Goal: Download file/media

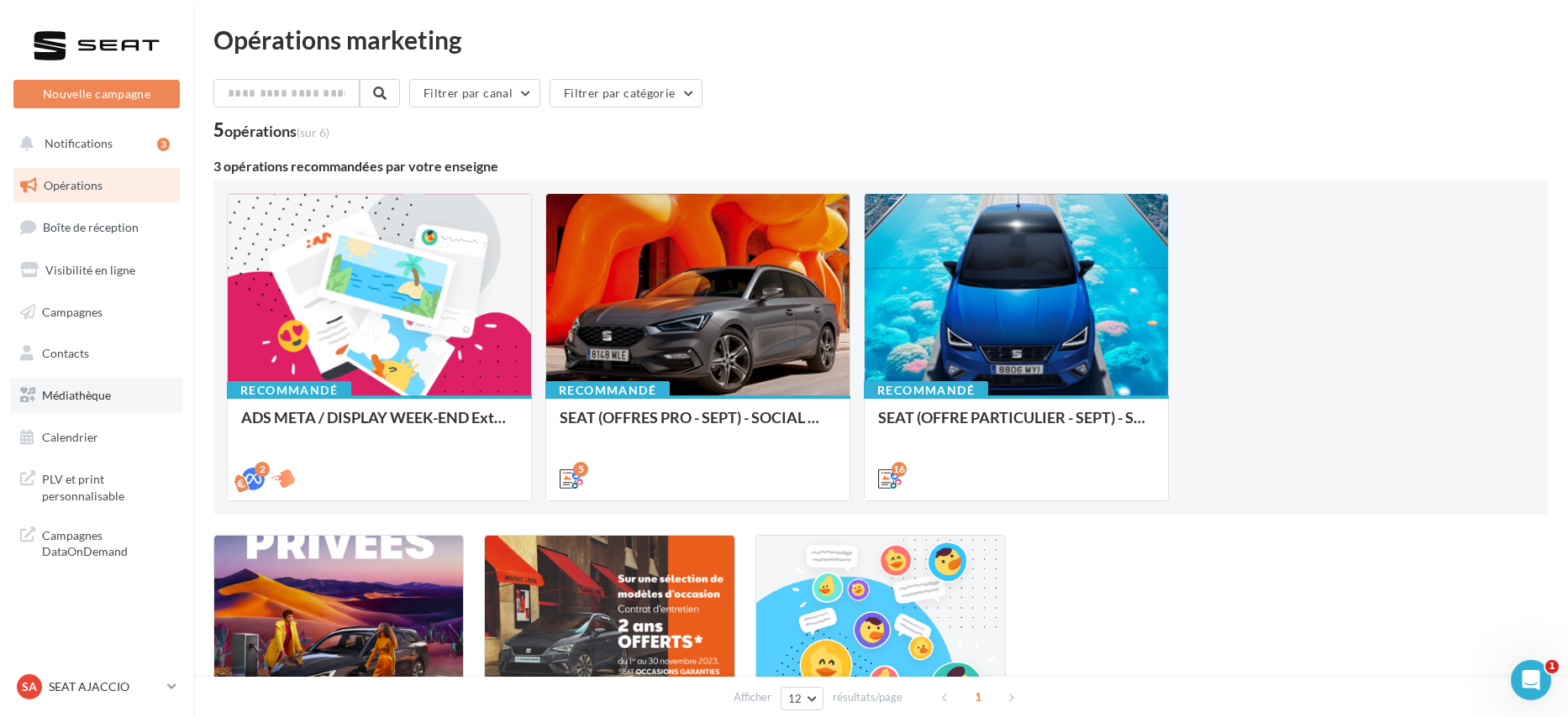
click at [118, 400] on link "Médiathèque" at bounding box center [97, 396] width 173 height 35
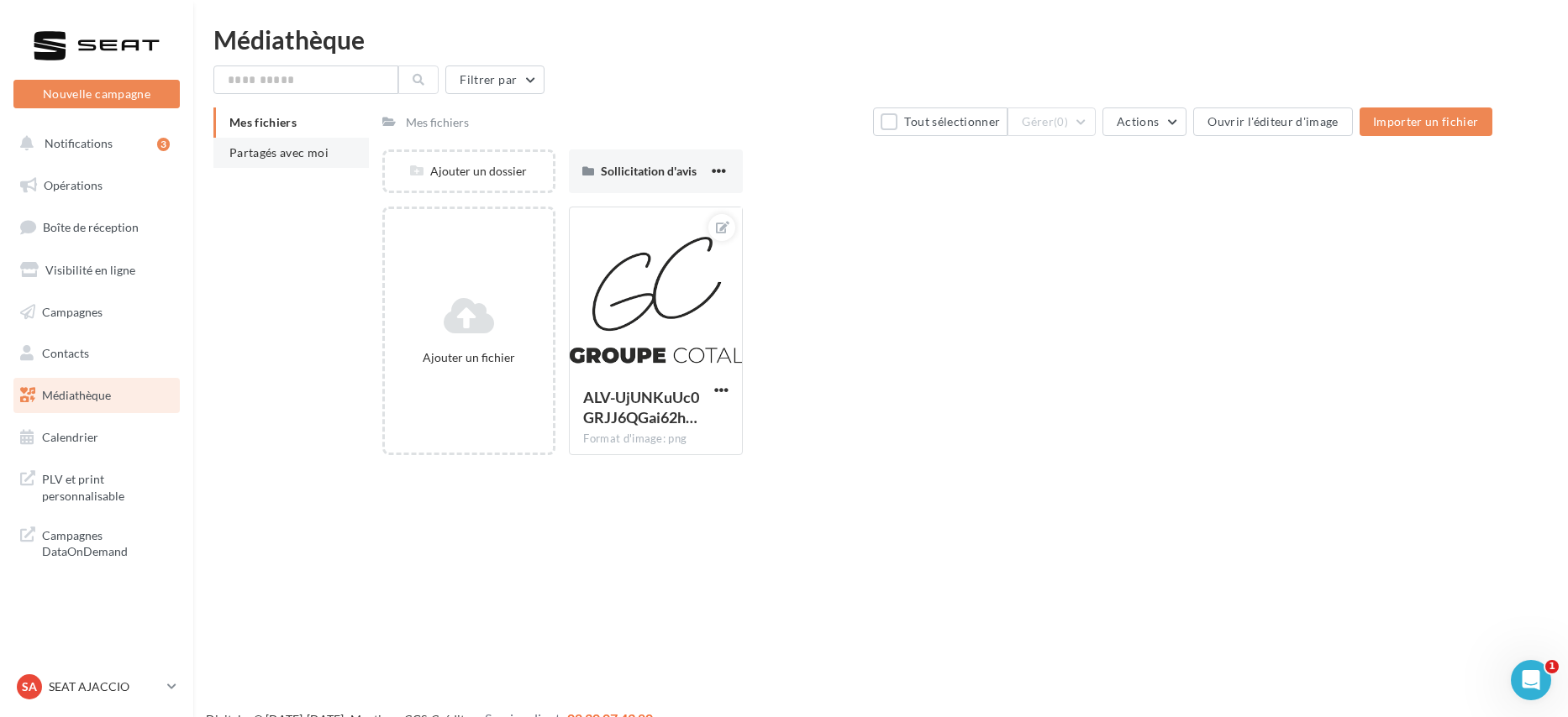
click at [296, 156] on span "Partagés avec moi" at bounding box center [279, 152] width 99 height 14
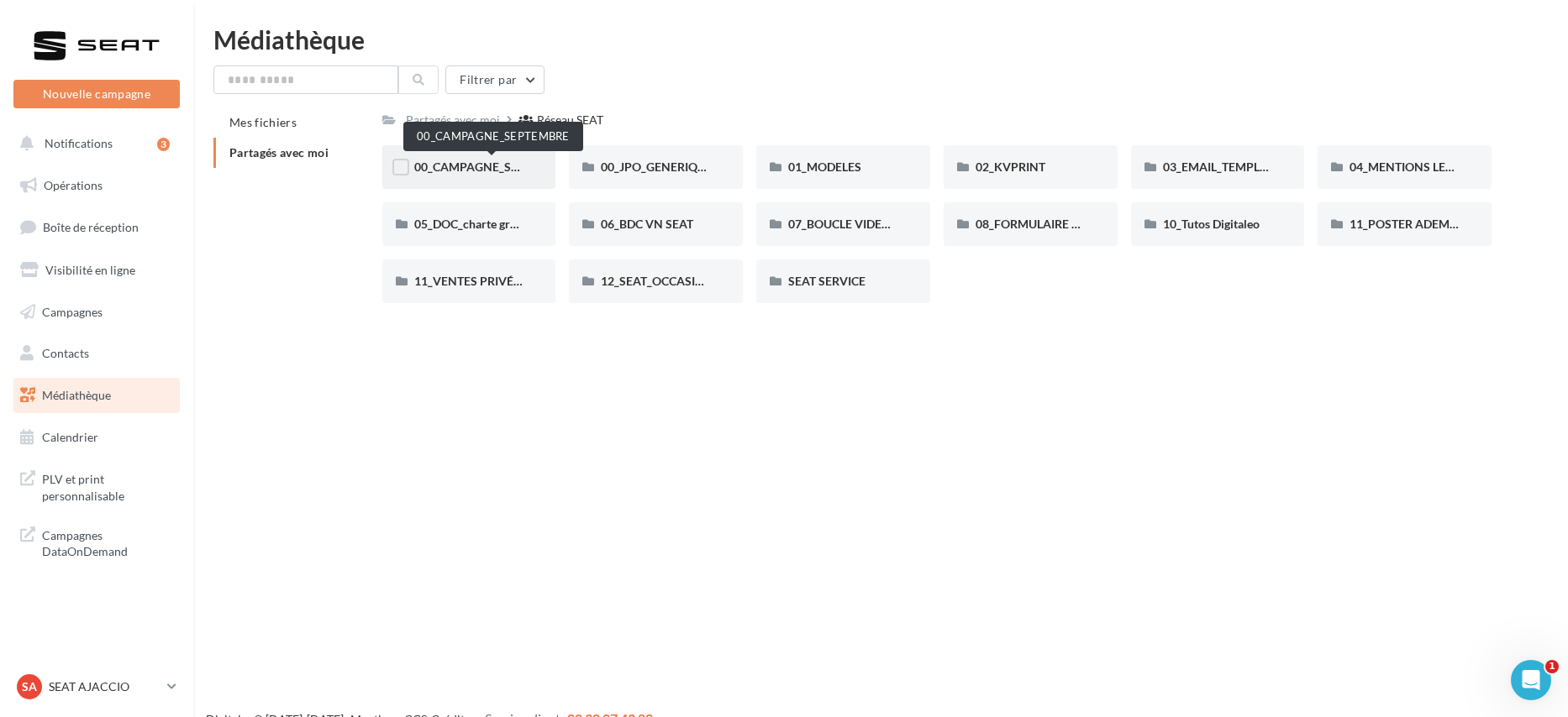
click at [497, 165] on span "00_CAMPAGNE_SEPTEMBRE" at bounding box center [493, 167] width 157 height 14
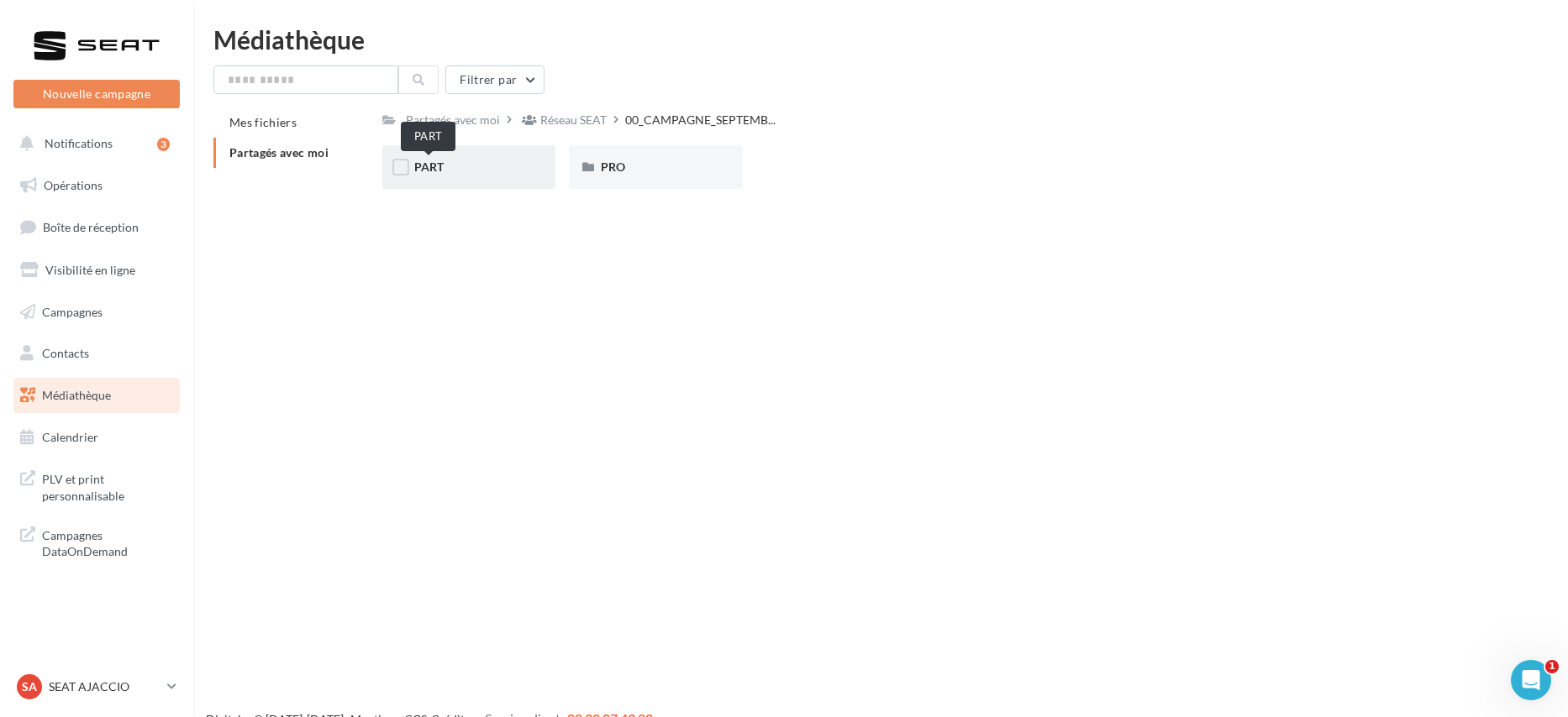
click at [429, 172] on span "PART" at bounding box center [429, 167] width 29 height 14
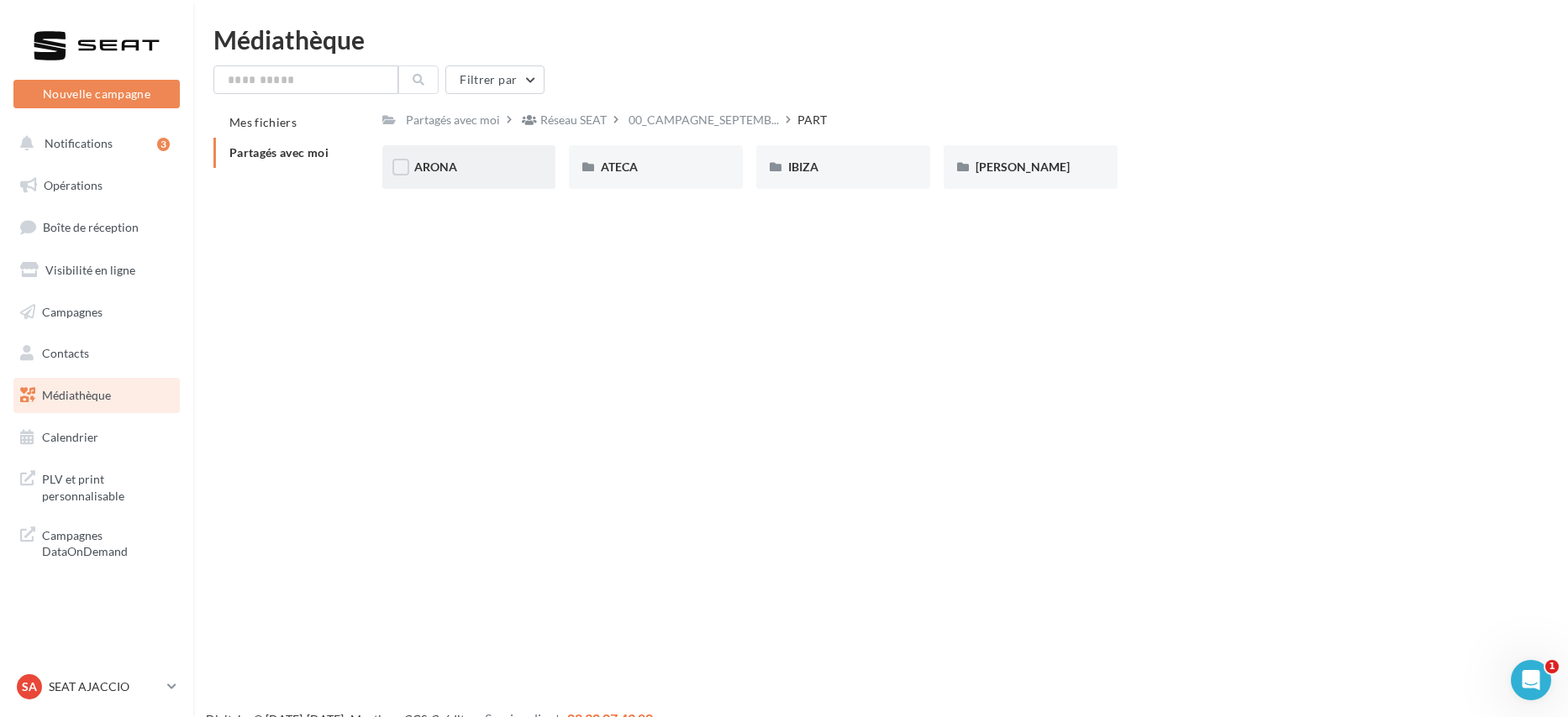
click at [458, 167] on div "ARONA" at bounding box center [469, 167] width 110 height 17
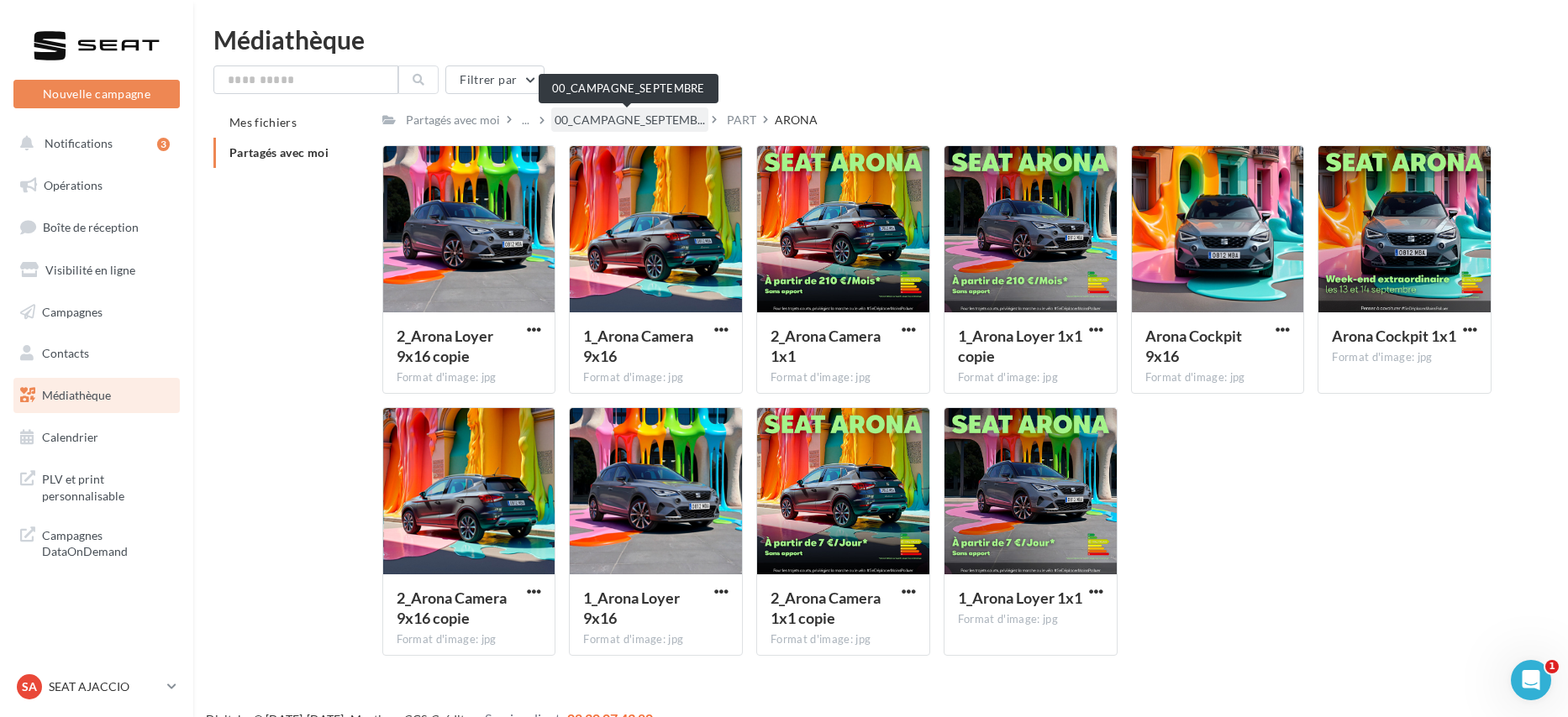
click at [595, 112] on span "00_CAMPAGNE_SEPTEMB..." at bounding box center [630, 120] width 151 height 17
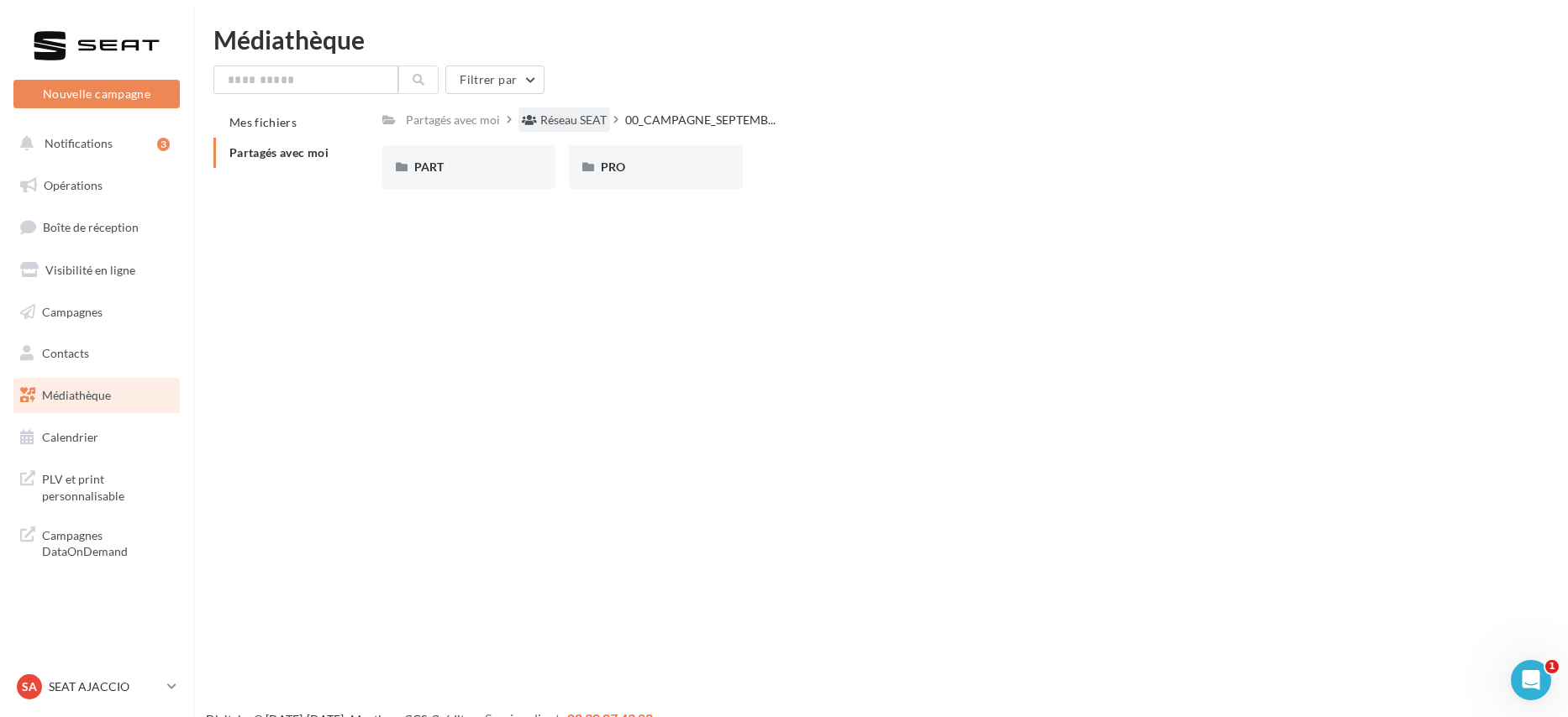
click at [572, 125] on div "Réseau SEAT" at bounding box center [573, 120] width 67 height 17
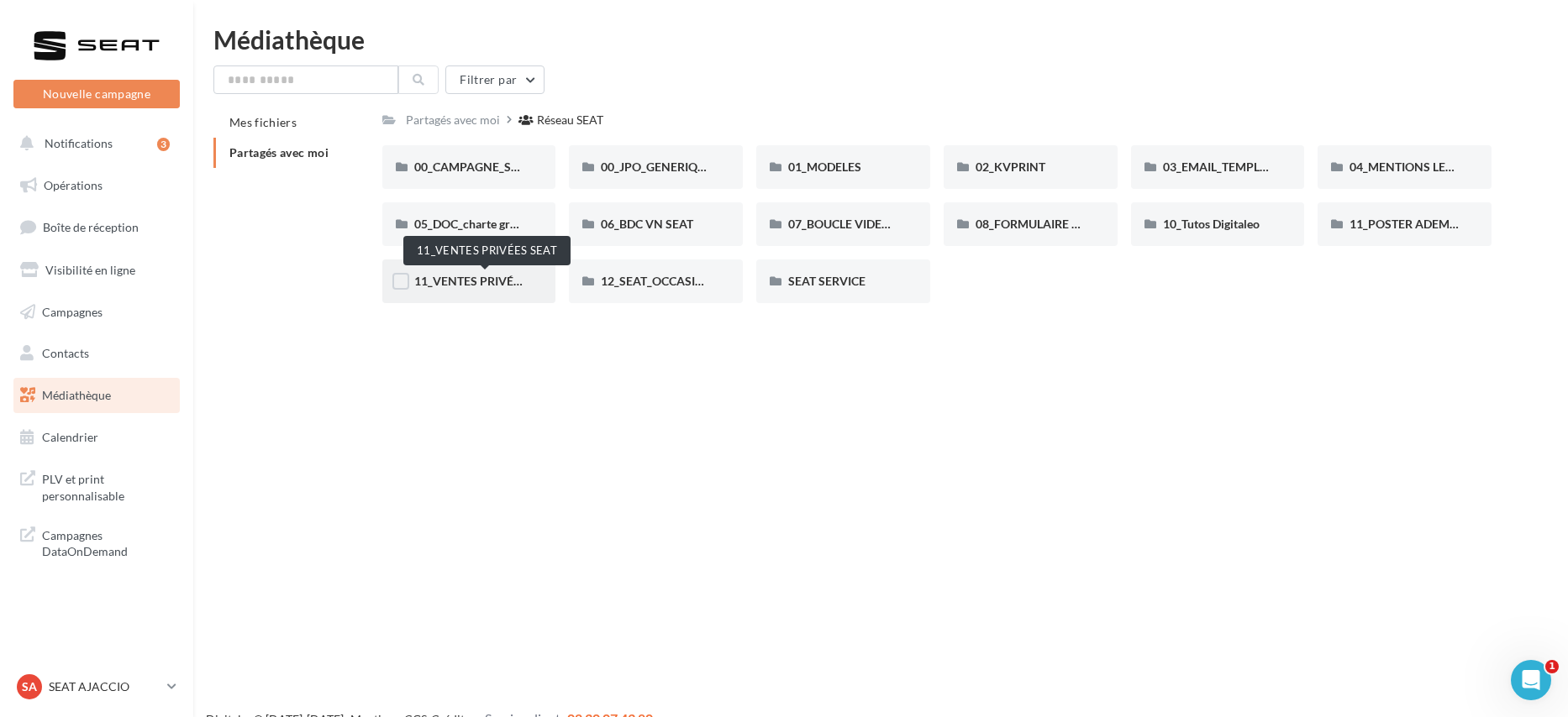
click at [494, 281] on span "11_VENTES PRIVÉES SEAT" at bounding box center [486, 280] width 143 height 14
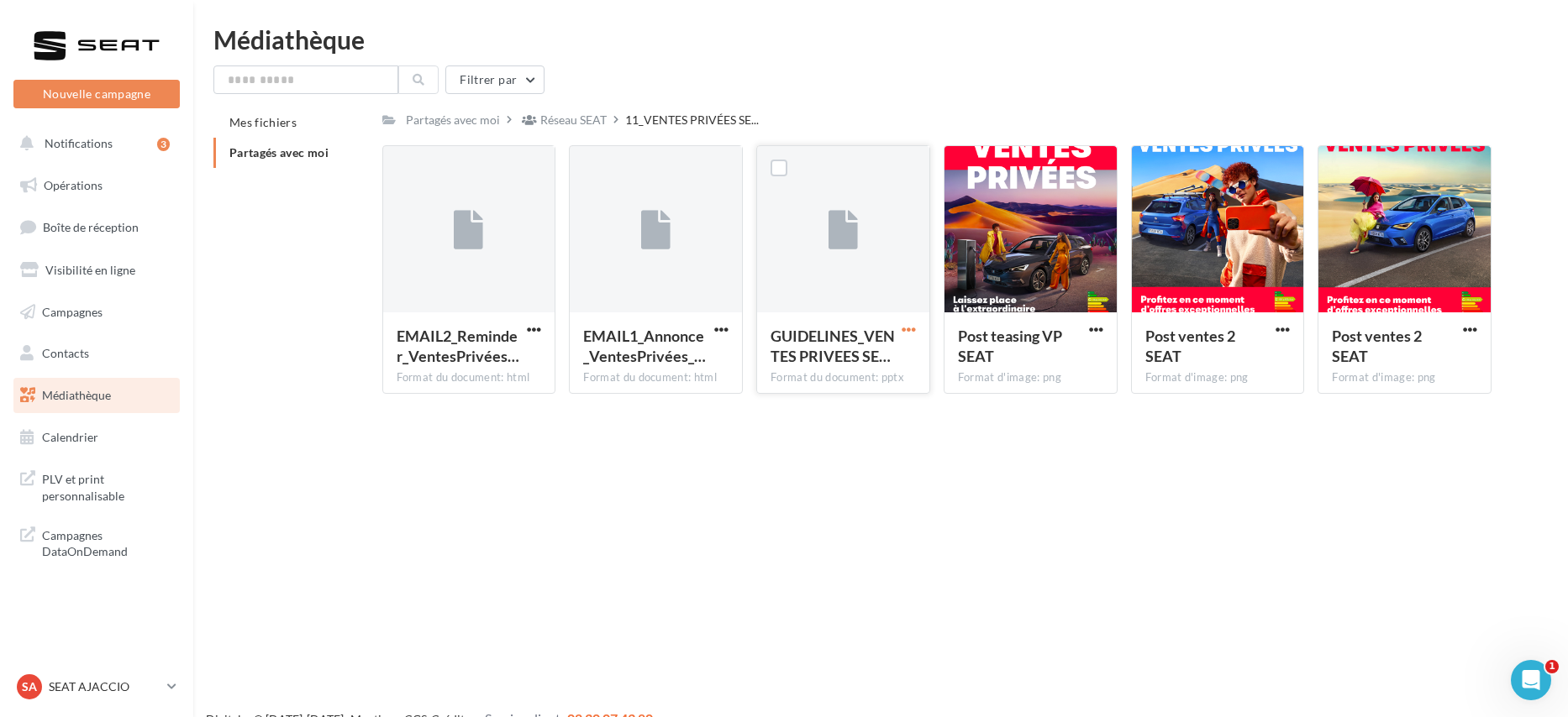
click at [909, 328] on span "button" at bounding box center [909, 329] width 14 height 14
click at [884, 356] on button "Télécharger" at bounding box center [835, 363] width 168 height 44
click at [571, 117] on div "Réseau SEAT" at bounding box center [573, 120] width 67 height 17
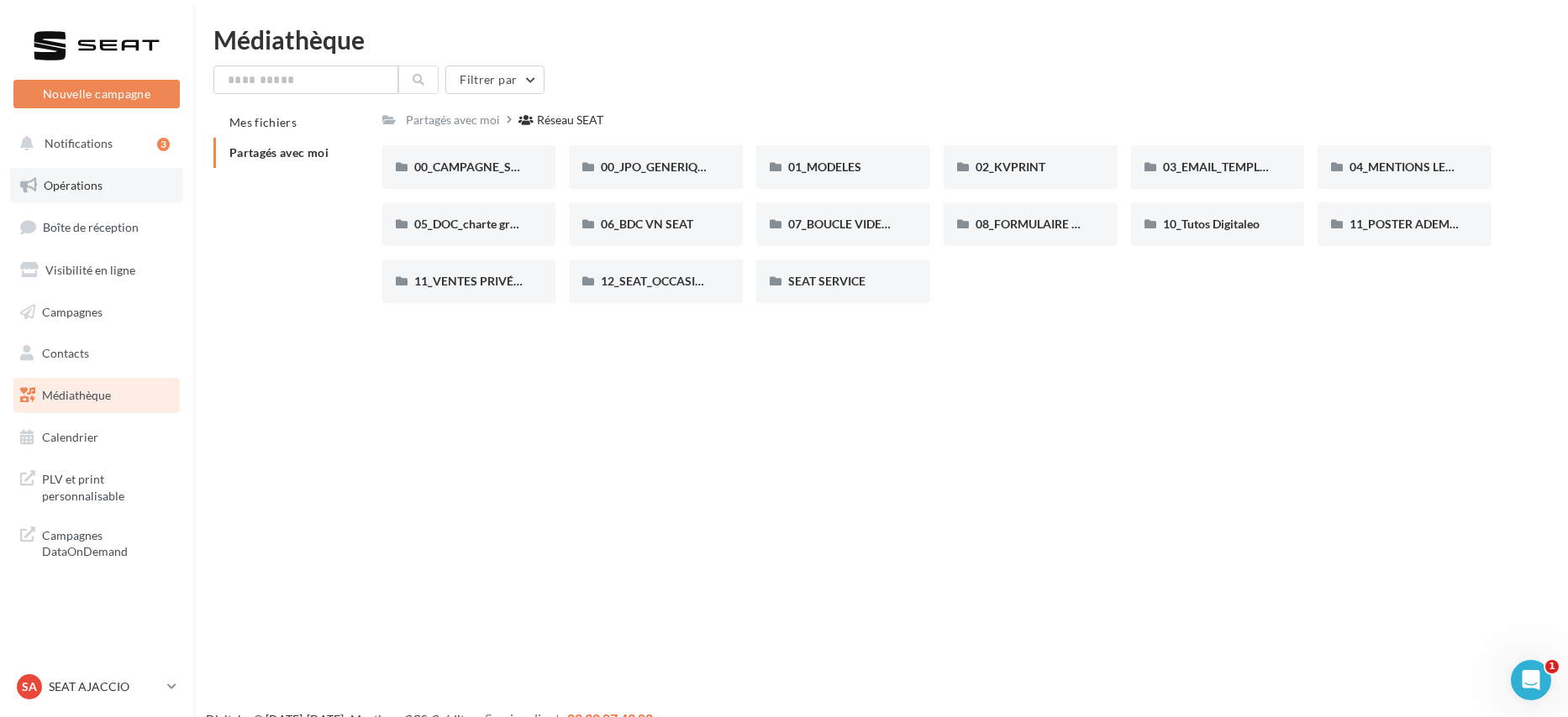
click at [89, 189] on span "Opérations" at bounding box center [73, 185] width 59 height 14
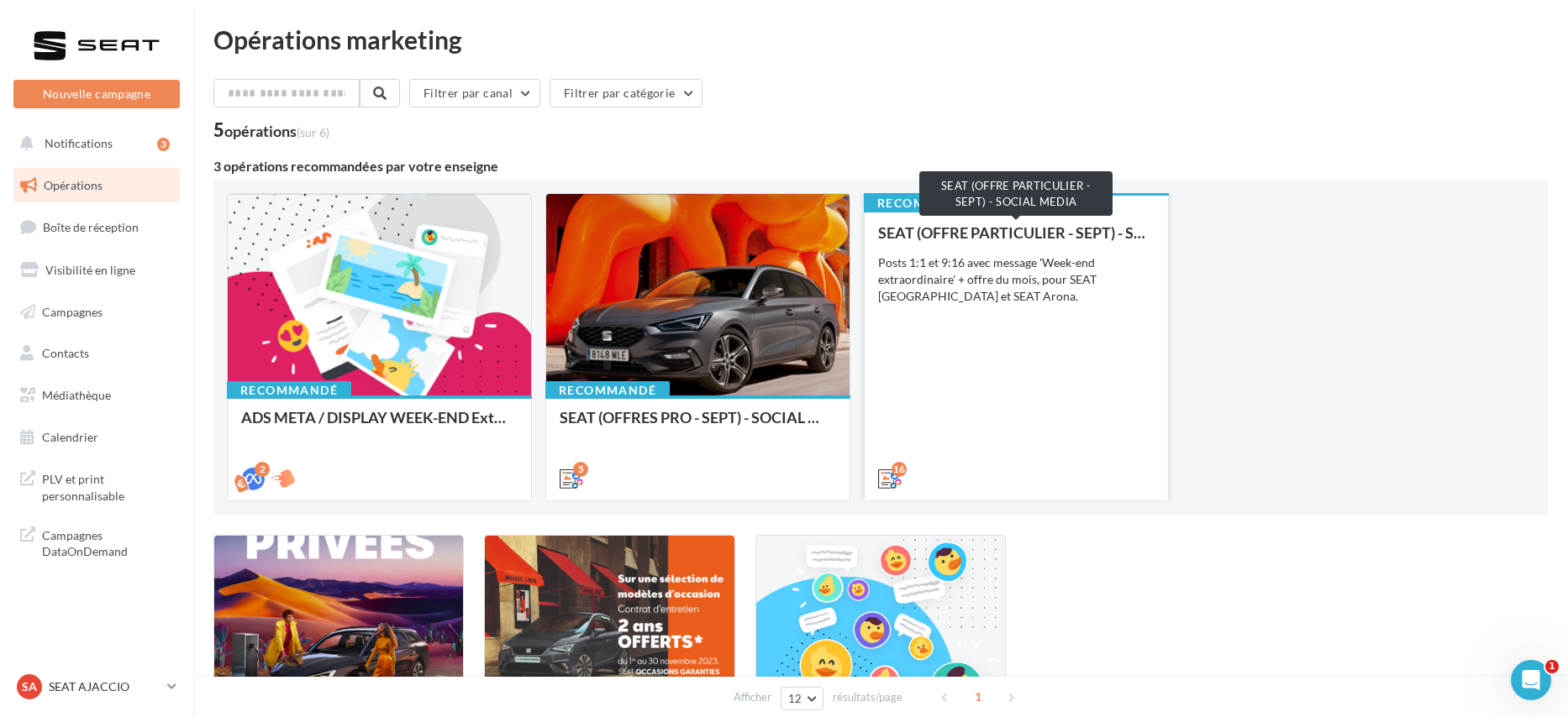
click at [948, 237] on div "SEAT (OFFRE PARTICULIER - SEPT) - SOCIAL MEDIA" at bounding box center [1016, 232] width 276 height 17
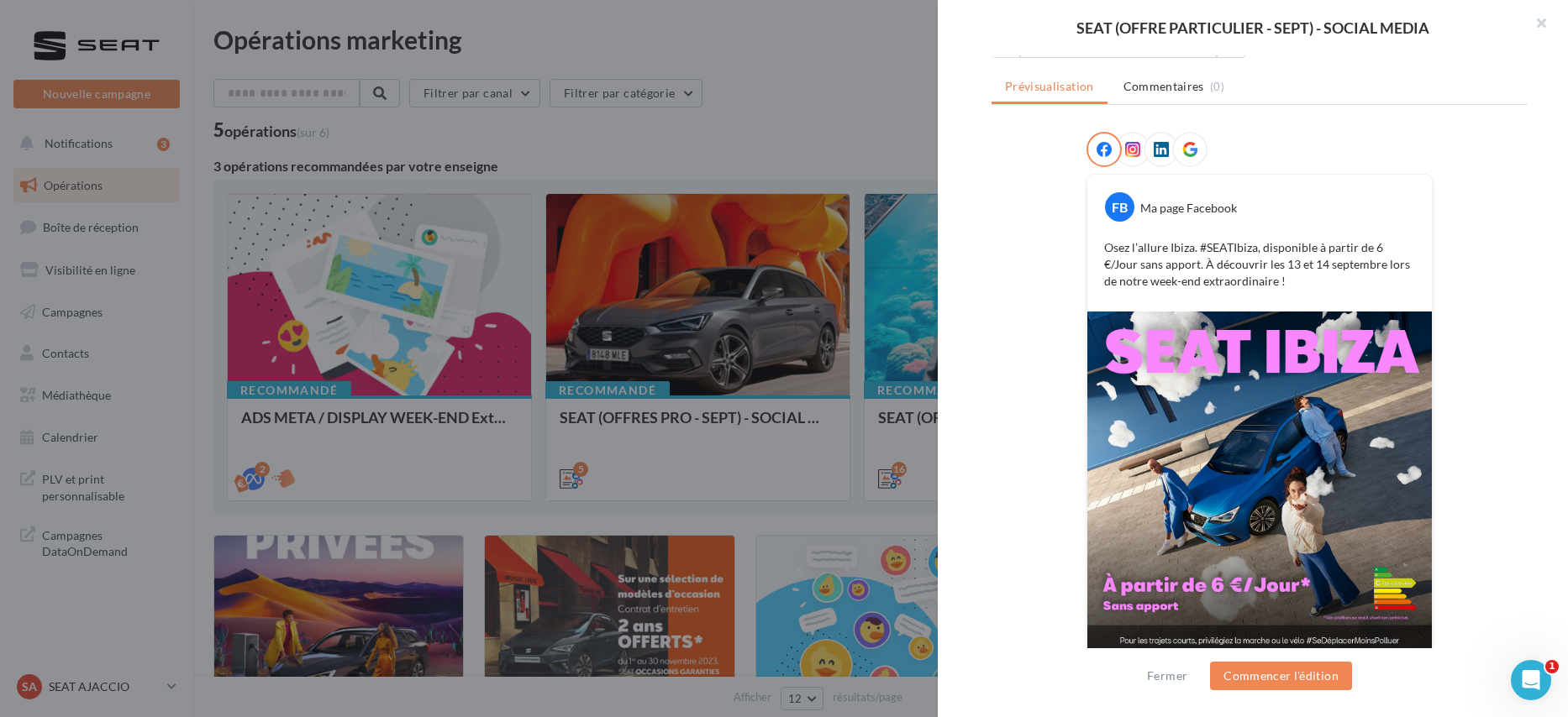
scroll to position [217, 0]
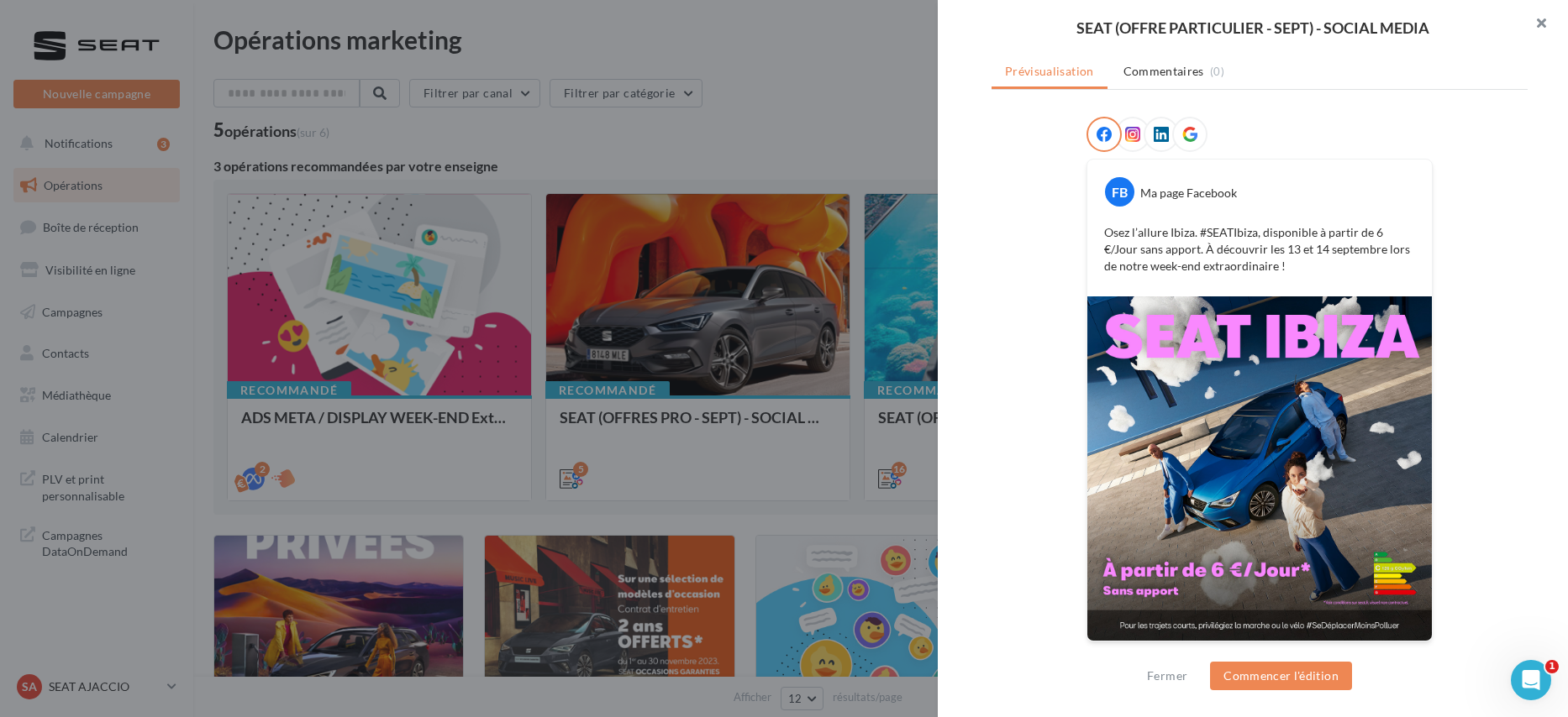
click at [1547, 22] on button "button" at bounding box center [1534, 25] width 67 height 50
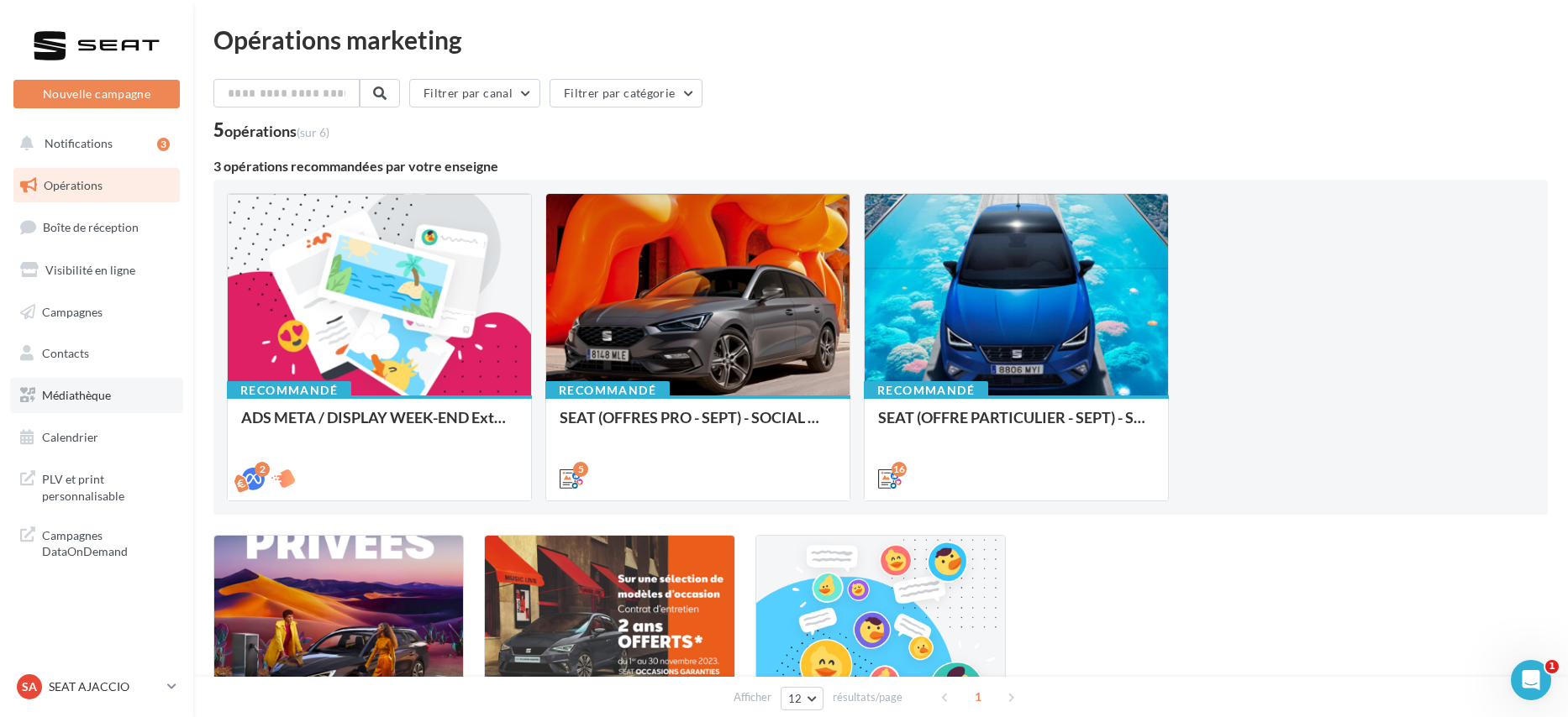
click at [103, 388] on span "Médiathèque" at bounding box center [77, 395] width 69 height 14
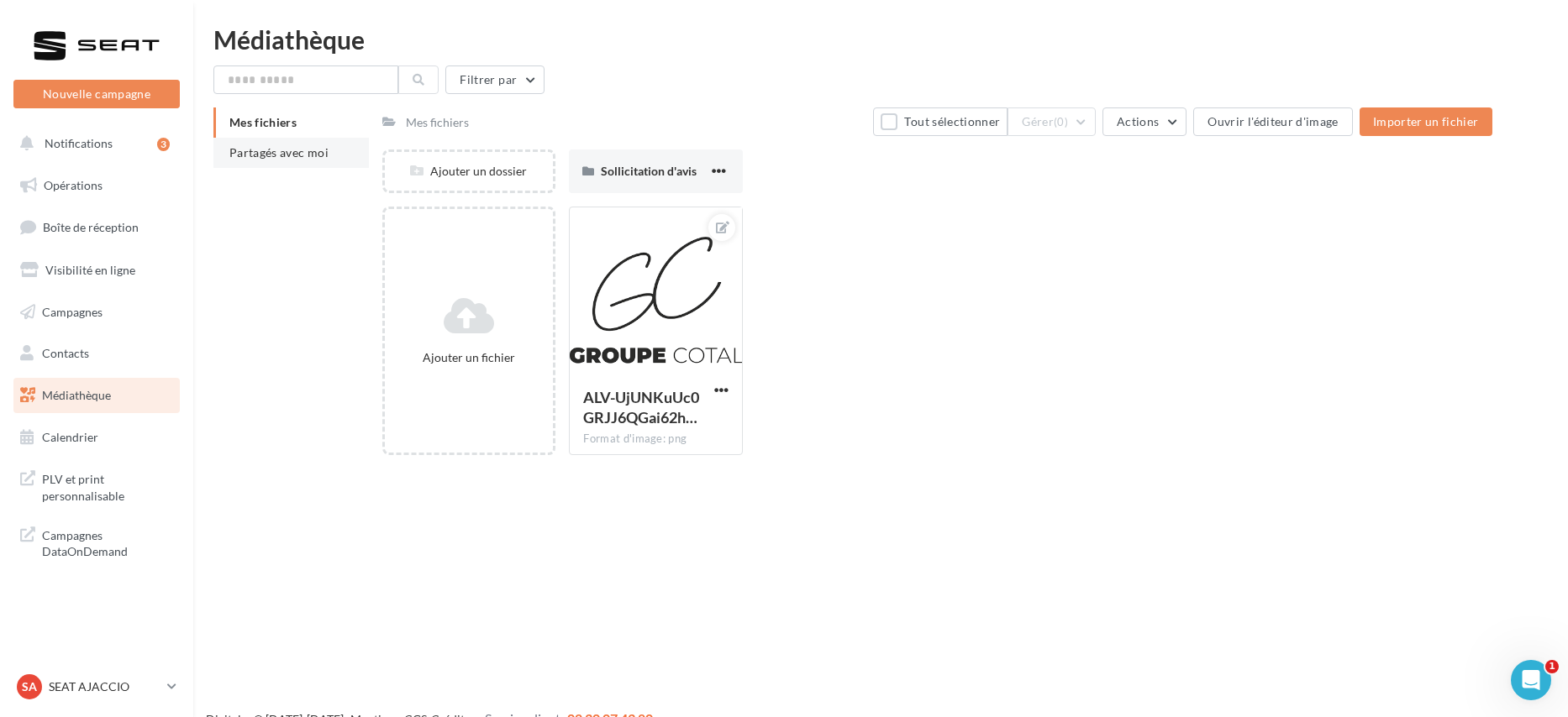
click at [317, 157] on span "Partagés avec moi" at bounding box center [279, 152] width 99 height 14
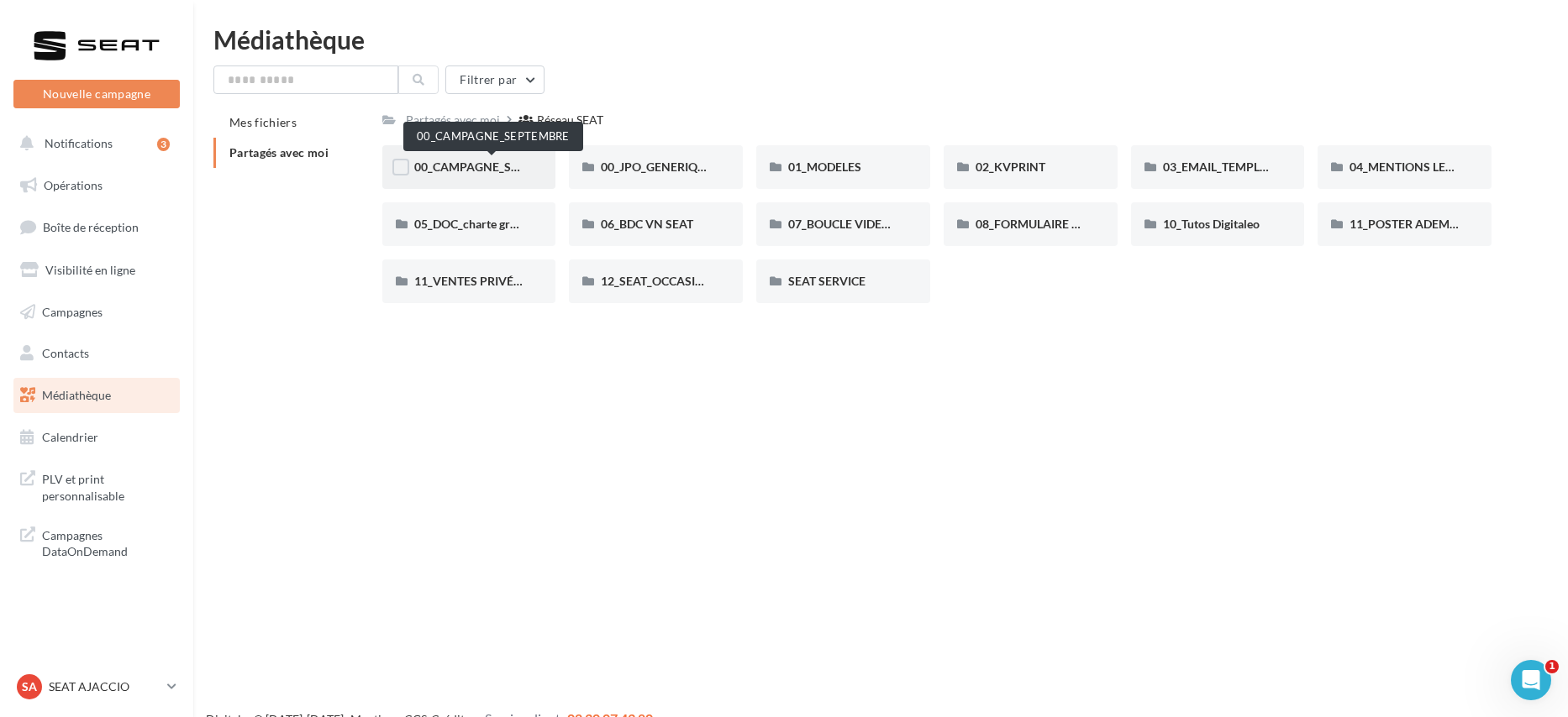
click at [468, 161] on span "00_CAMPAGNE_SEPTEMBRE" at bounding box center [493, 167] width 157 height 14
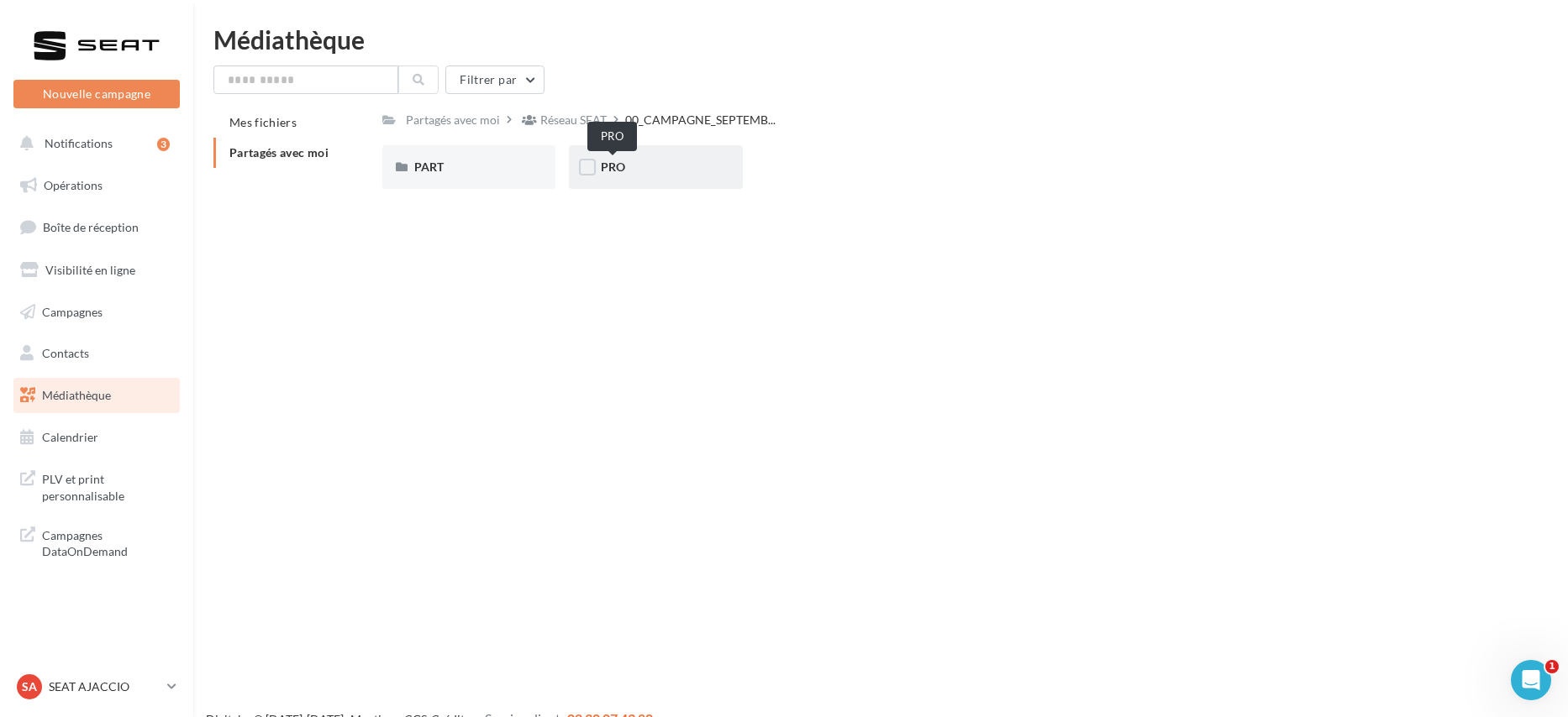
click at [607, 162] on span "PRO" at bounding box center [612, 167] width 24 height 14
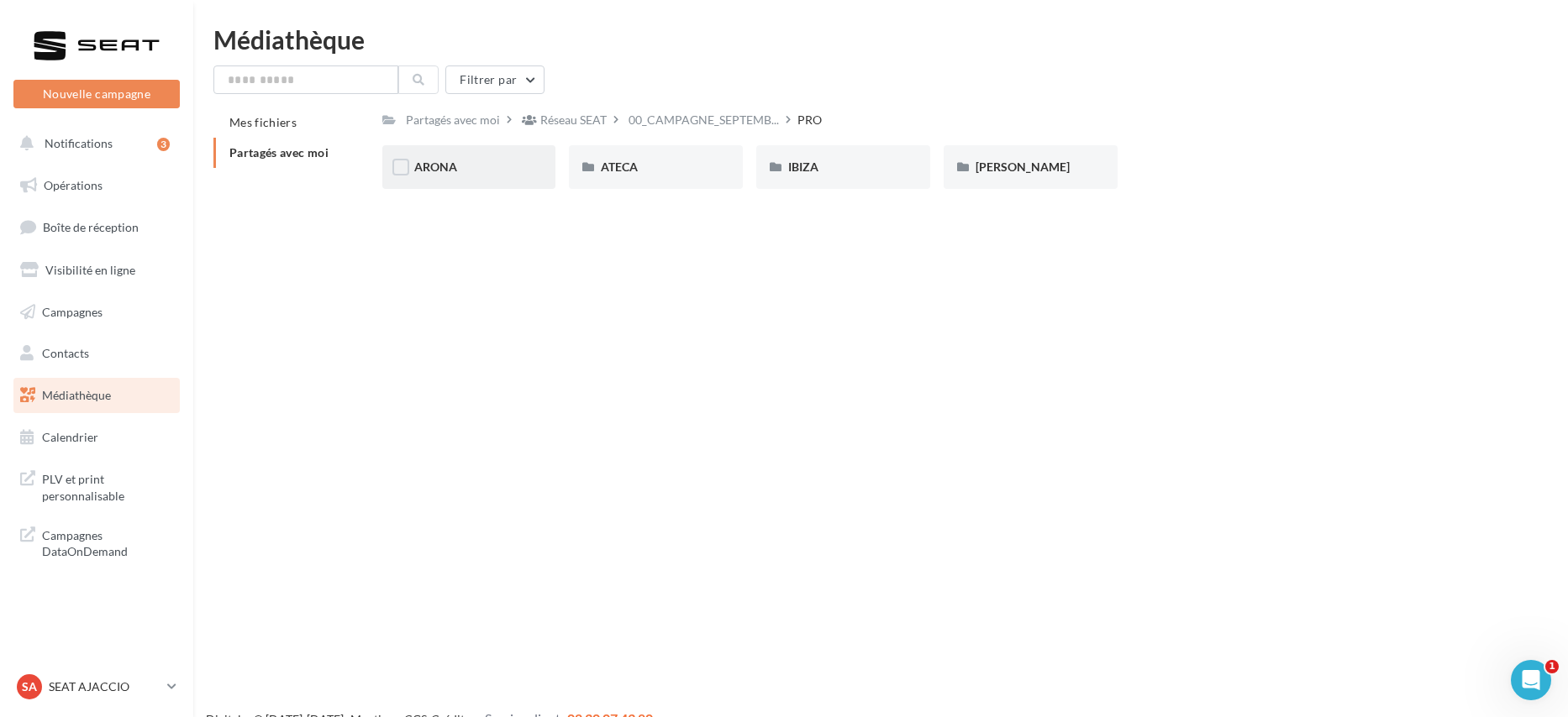
click at [449, 156] on div "ARONA" at bounding box center [469, 167] width 174 height 44
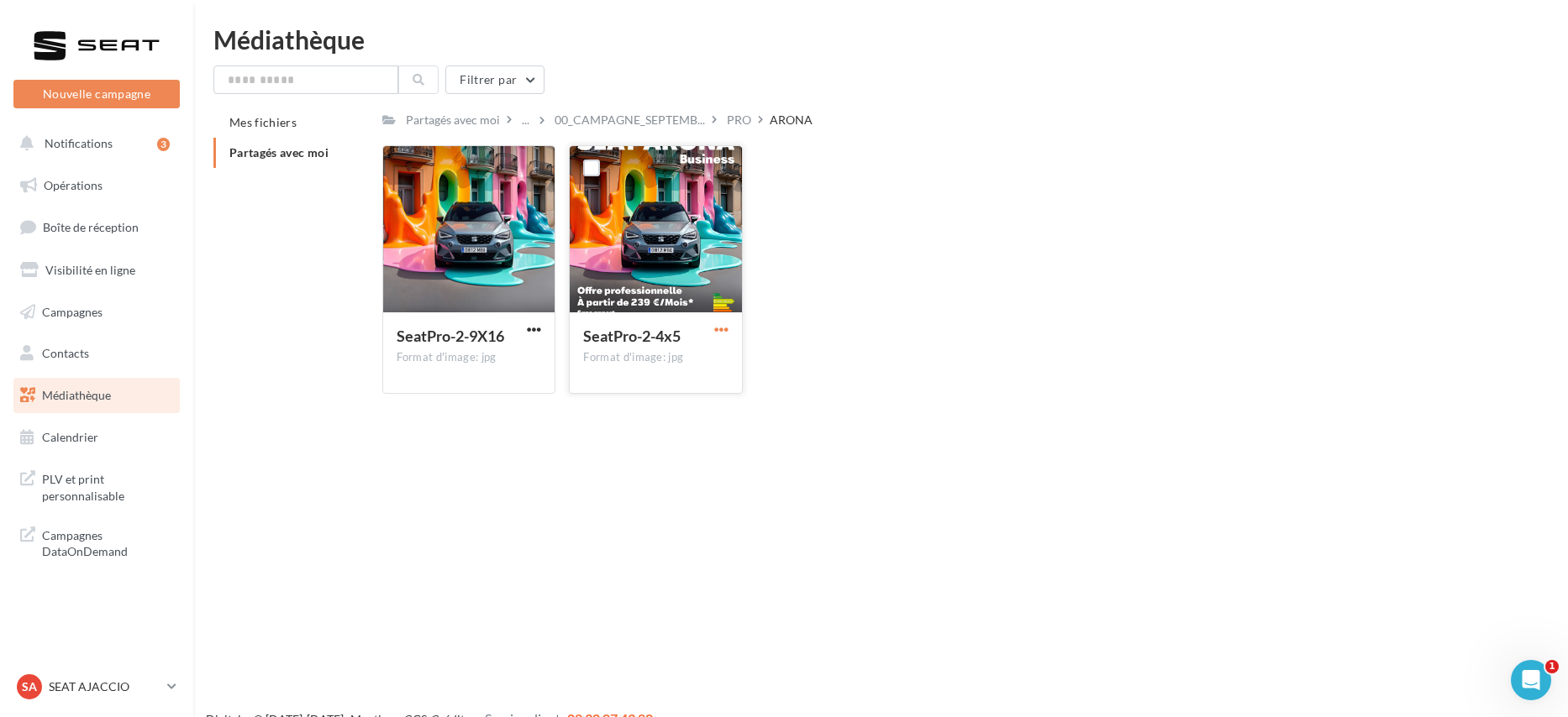
click at [727, 328] on span "button" at bounding box center [721, 329] width 14 height 14
click at [695, 358] on button "Télécharger" at bounding box center [648, 363] width 168 height 44
click at [602, 115] on span "00_CAMPAGNE_SEPTEMB..." at bounding box center [630, 120] width 151 height 17
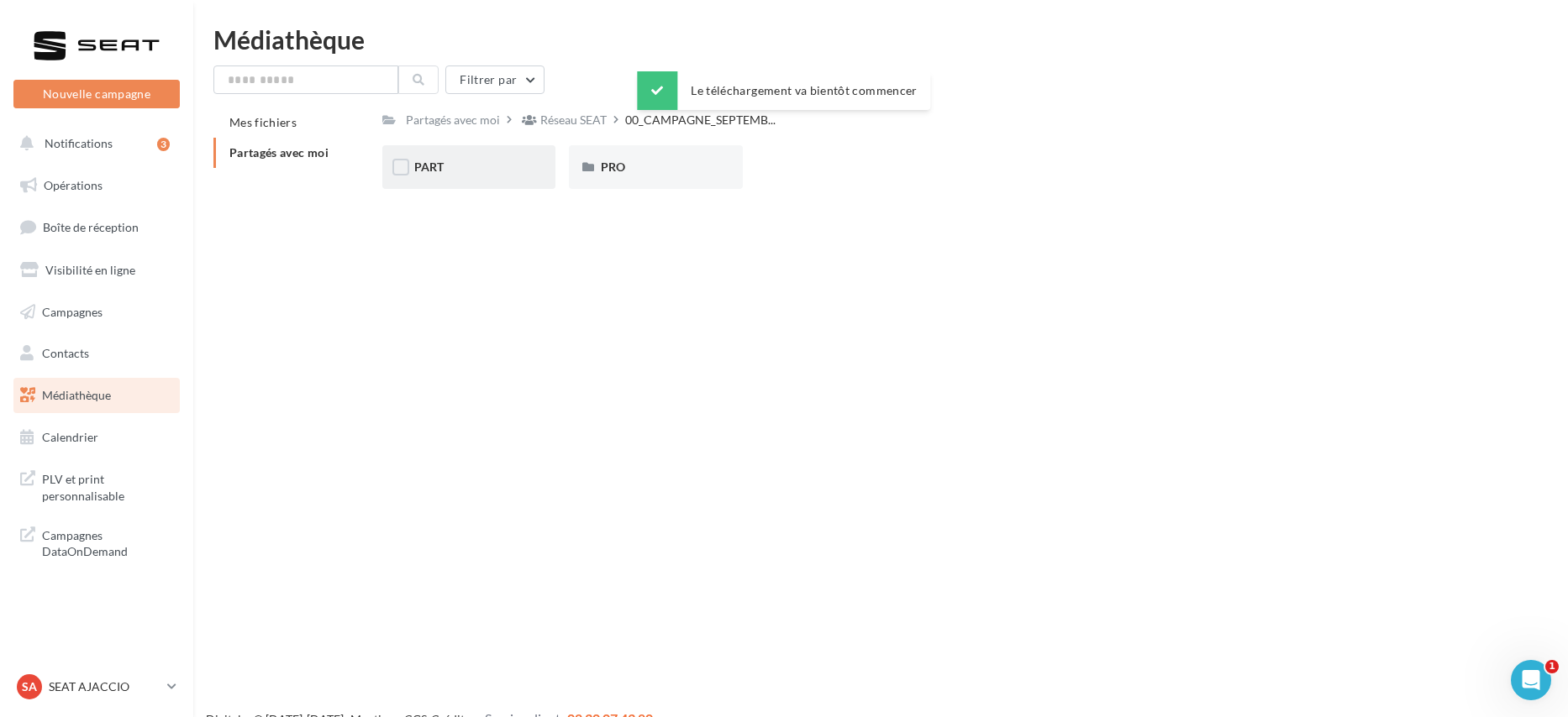
click at [482, 180] on div "PART" at bounding box center [469, 167] width 174 height 44
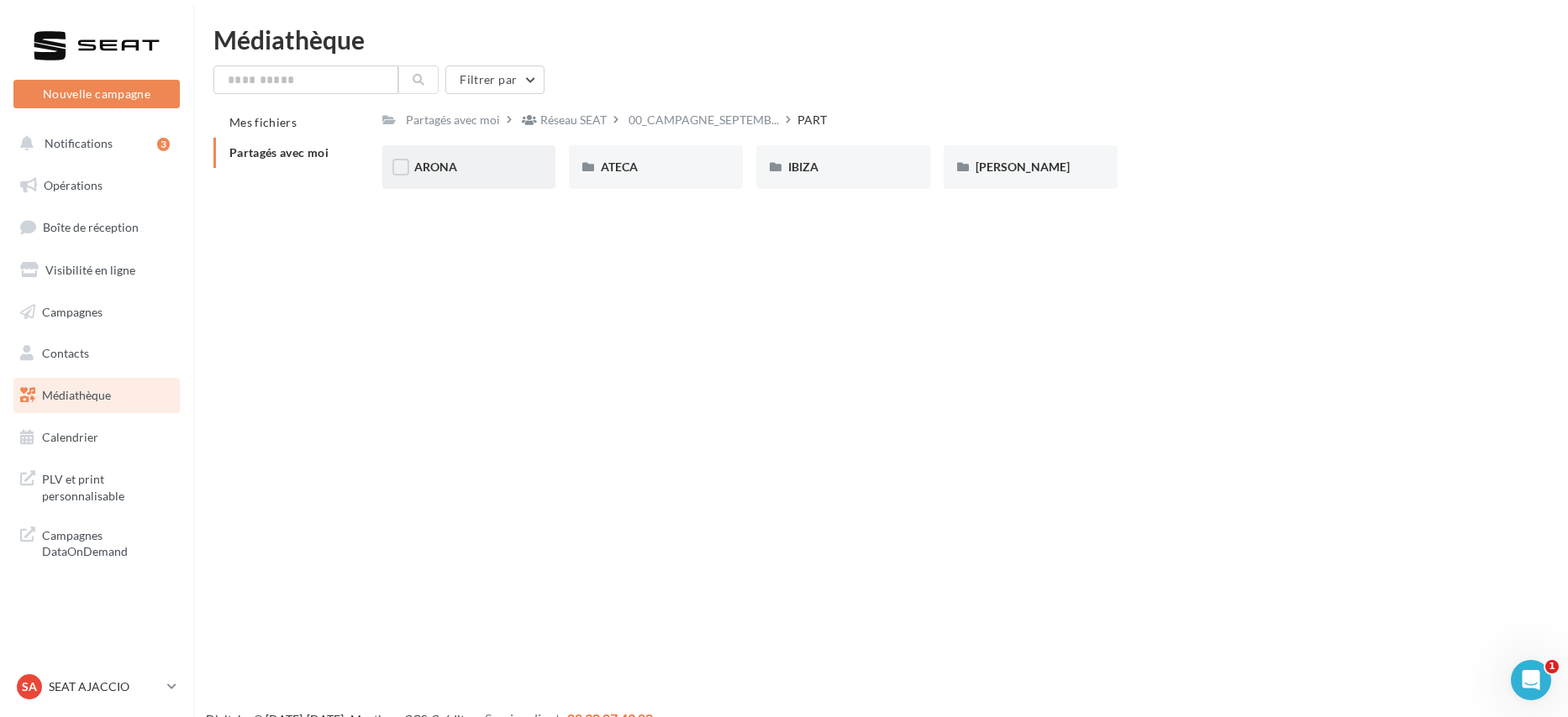
click at [469, 159] on div "ARONA" at bounding box center [469, 167] width 110 height 17
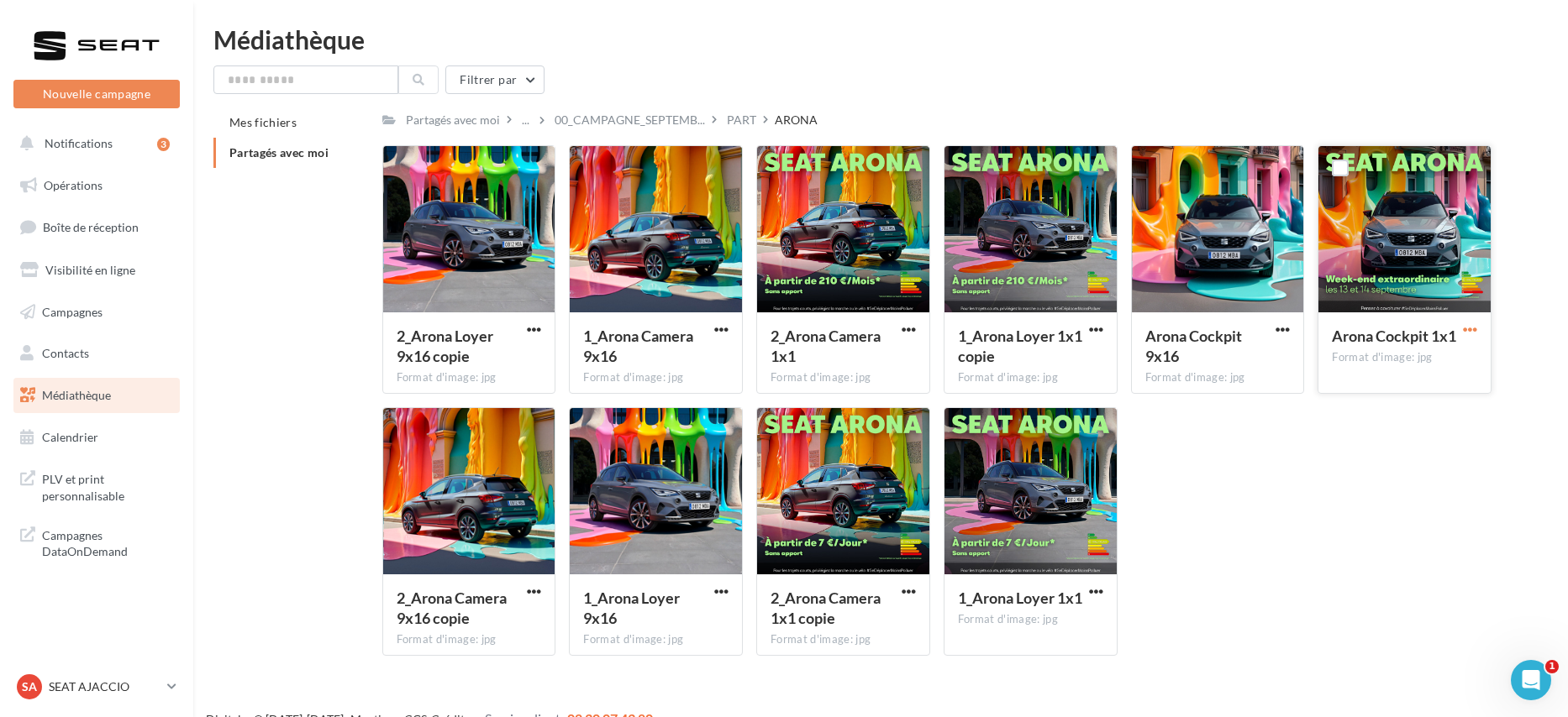
click at [1471, 331] on span "button" at bounding box center [1469, 329] width 14 height 14
click at [1439, 359] on button "Télécharger" at bounding box center [1397, 363] width 168 height 44
click at [1284, 326] on span "button" at bounding box center [1283, 329] width 14 height 14
click at [1258, 361] on button "Télécharger" at bounding box center [1209, 363] width 168 height 44
click at [738, 117] on div "PART" at bounding box center [741, 120] width 29 height 17
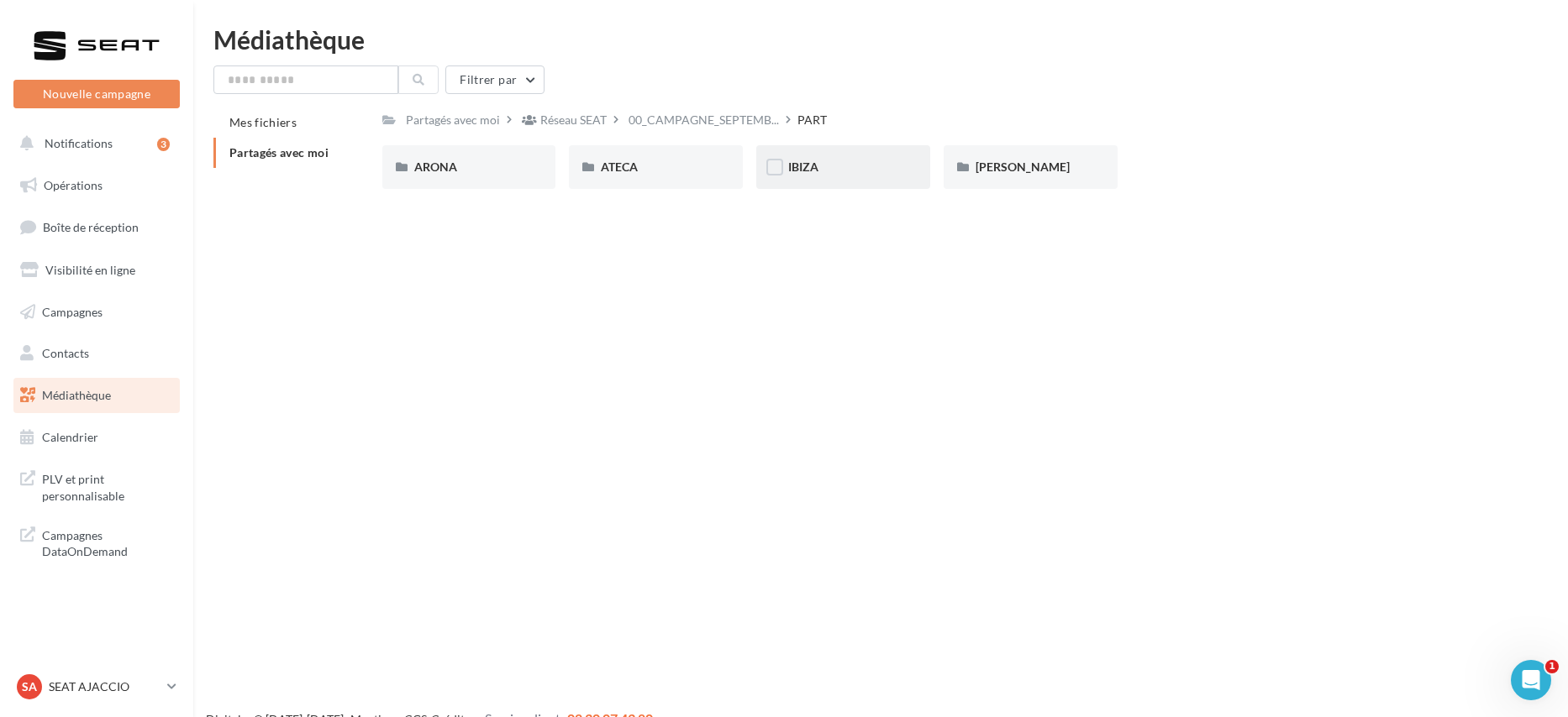
click at [823, 177] on div "IBIZA" at bounding box center [843, 167] width 174 height 44
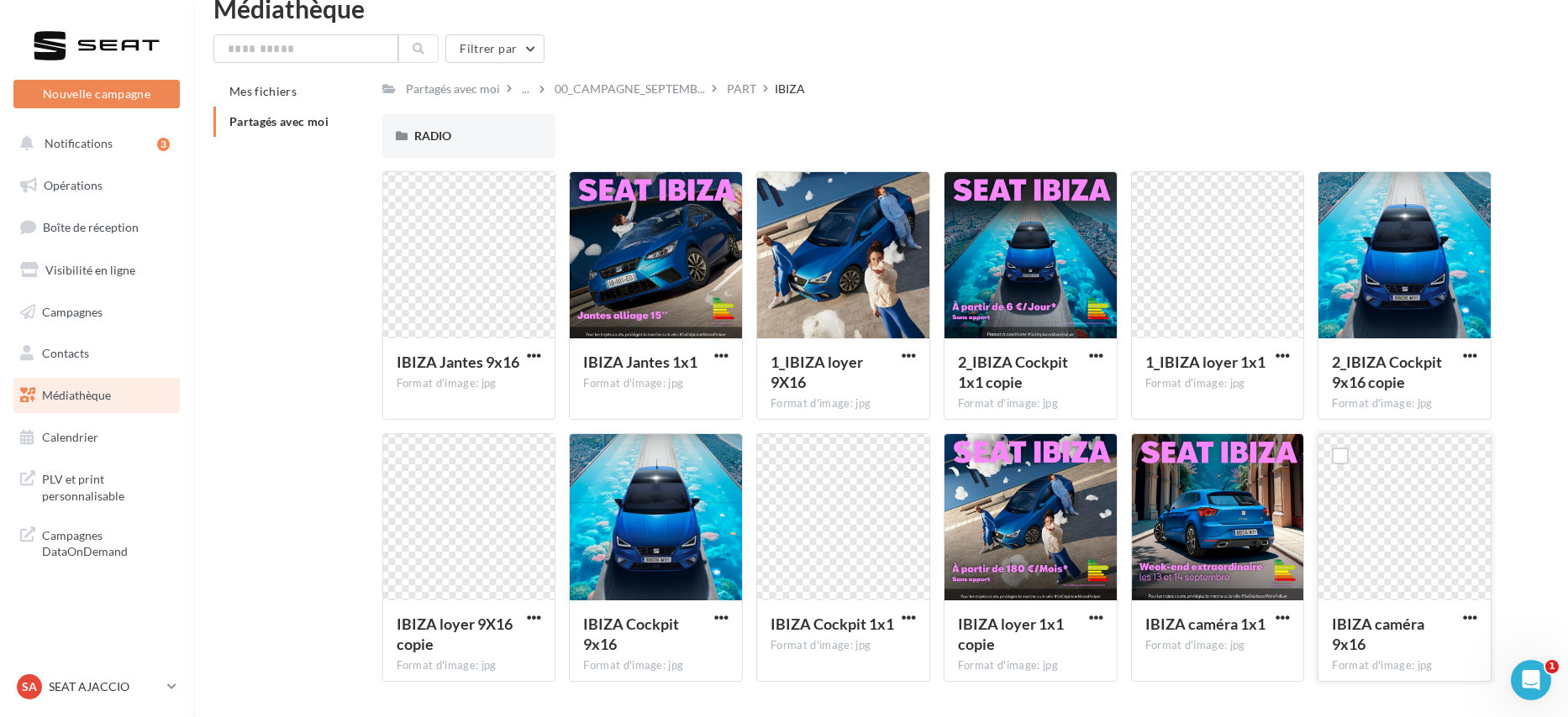
scroll to position [34, 0]
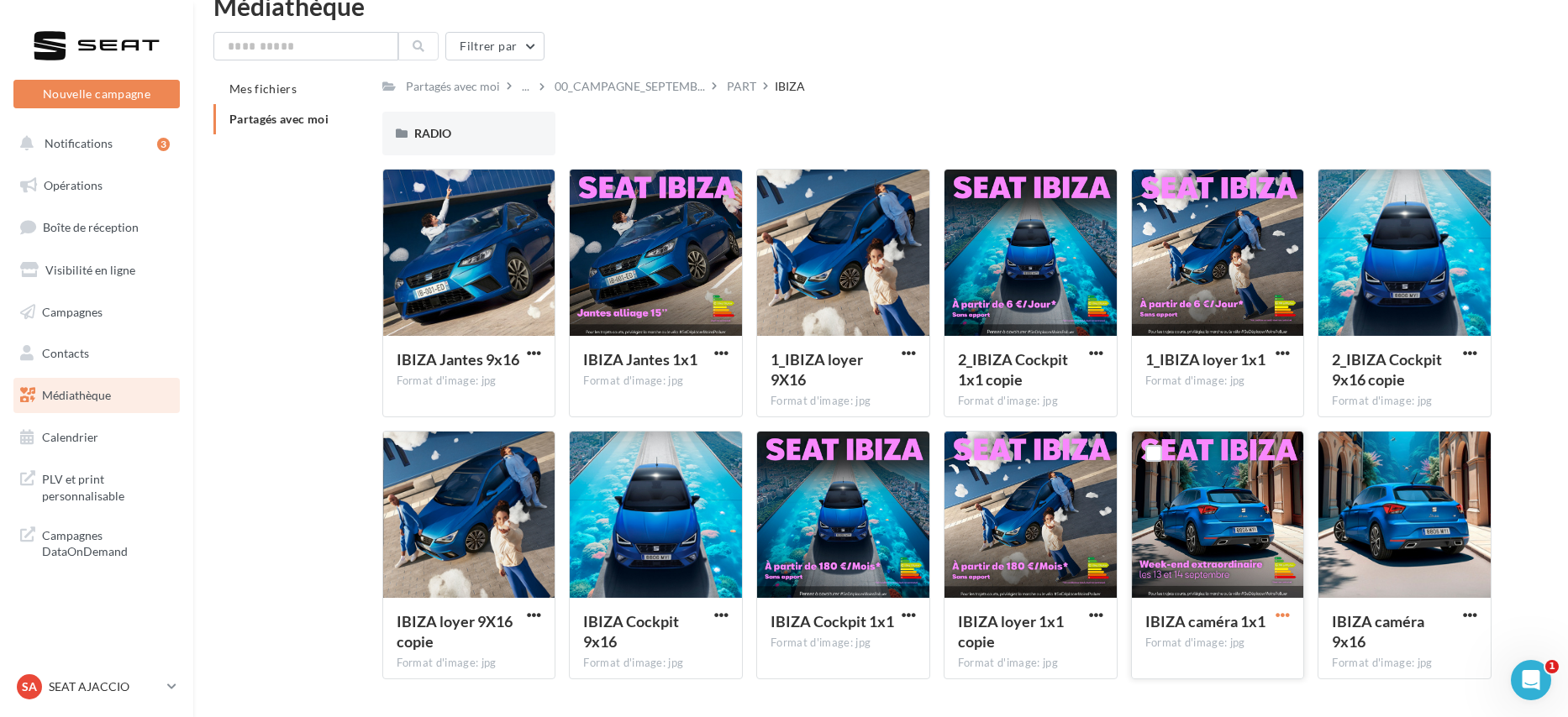
click at [1286, 615] on span "button" at bounding box center [1283, 614] width 14 height 14
click at [1257, 641] on button "Télécharger" at bounding box center [1209, 648] width 168 height 44
click at [1474, 611] on span "button" at bounding box center [1469, 614] width 14 height 14
click at [1447, 645] on button "Télécharger" at bounding box center [1397, 648] width 168 height 44
click at [1090, 614] on span "button" at bounding box center [1096, 614] width 14 height 14
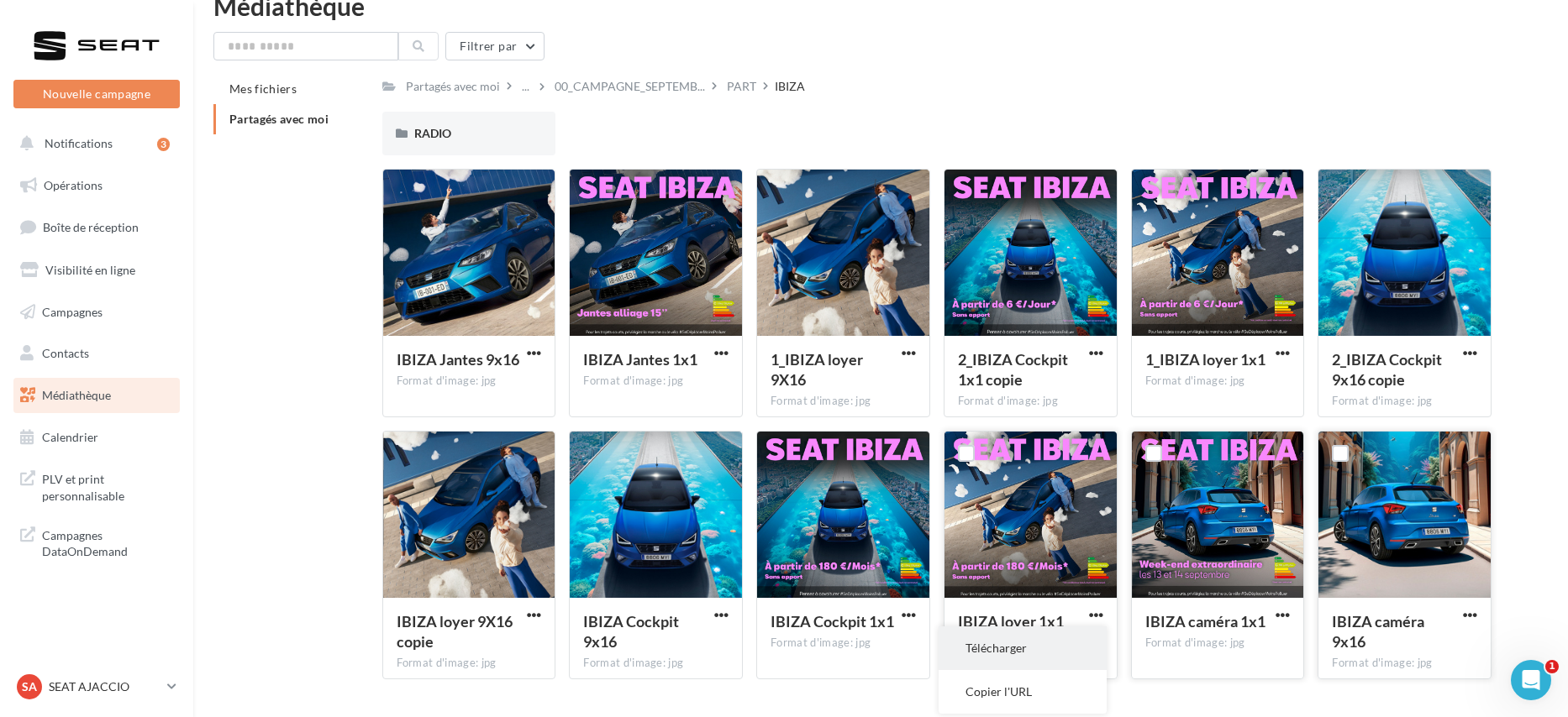
click at [1056, 640] on button "Télécharger" at bounding box center [1023, 648] width 168 height 44
click at [1090, 353] on span "button" at bounding box center [1096, 353] width 14 height 14
click at [1074, 380] on button "Télécharger" at bounding box center [1023, 386] width 168 height 44
click at [1280, 356] on span "button" at bounding box center [1283, 353] width 14 height 14
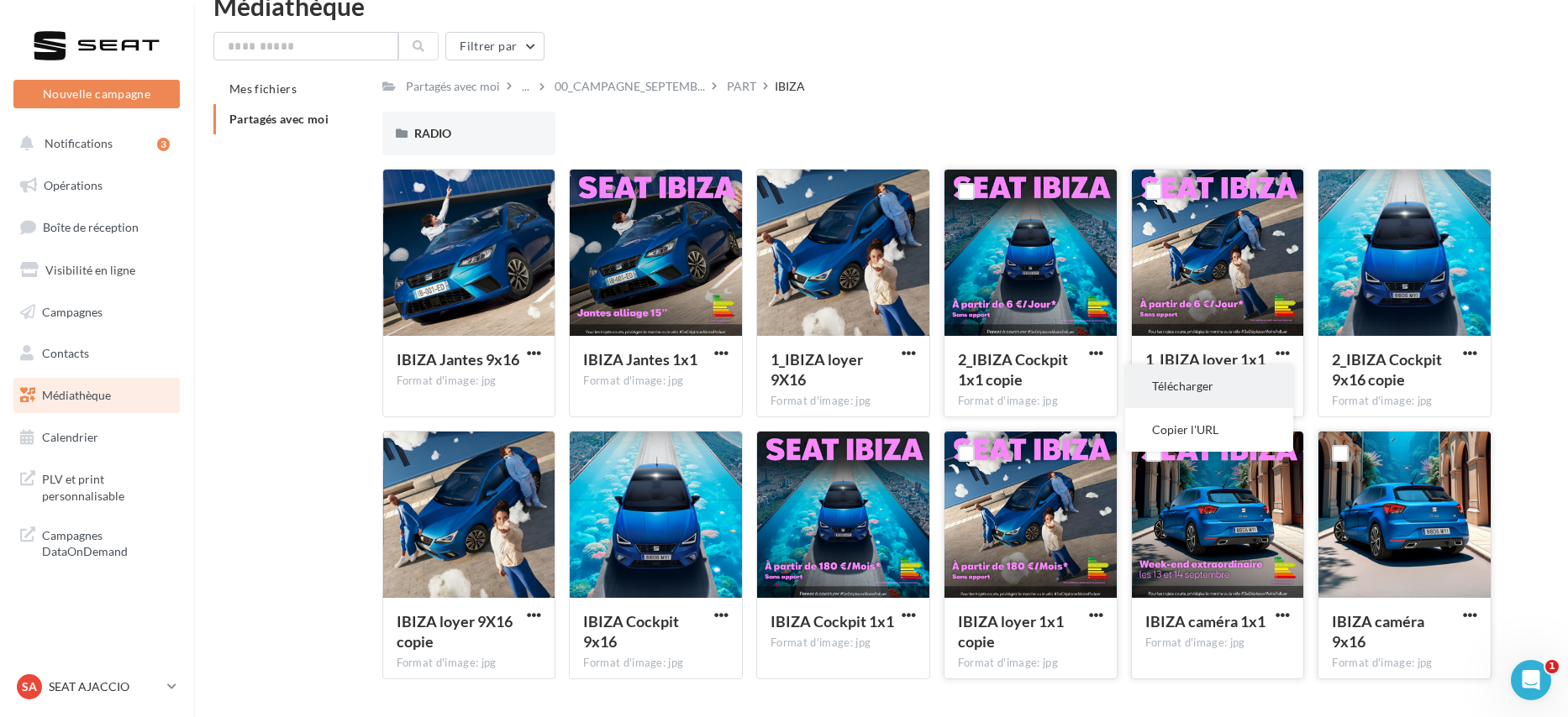
click at [1244, 377] on button "Télécharger" at bounding box center [1209, 386] width 168 height 44
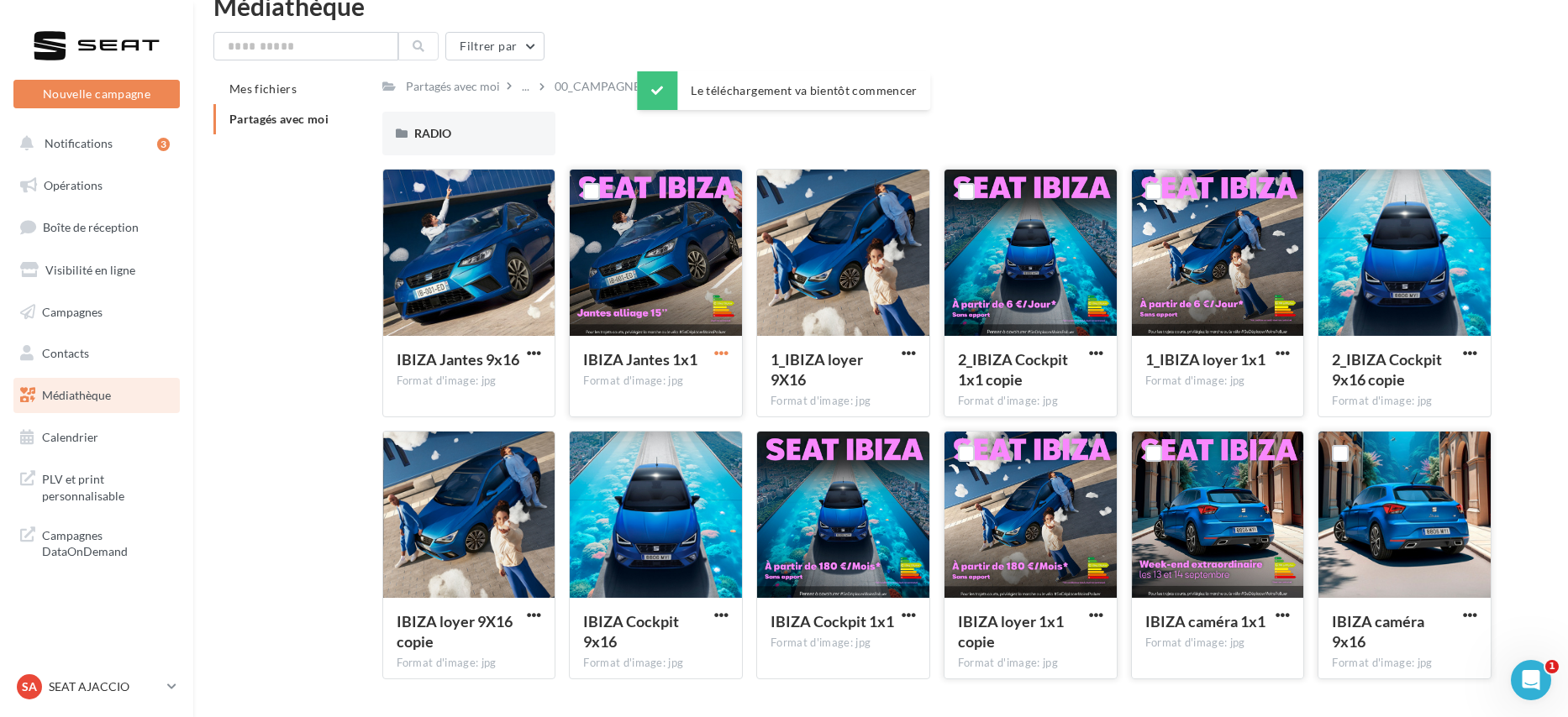
click at [722, 348] on span "button" at bounding box center [721, 353] width 14 height 14
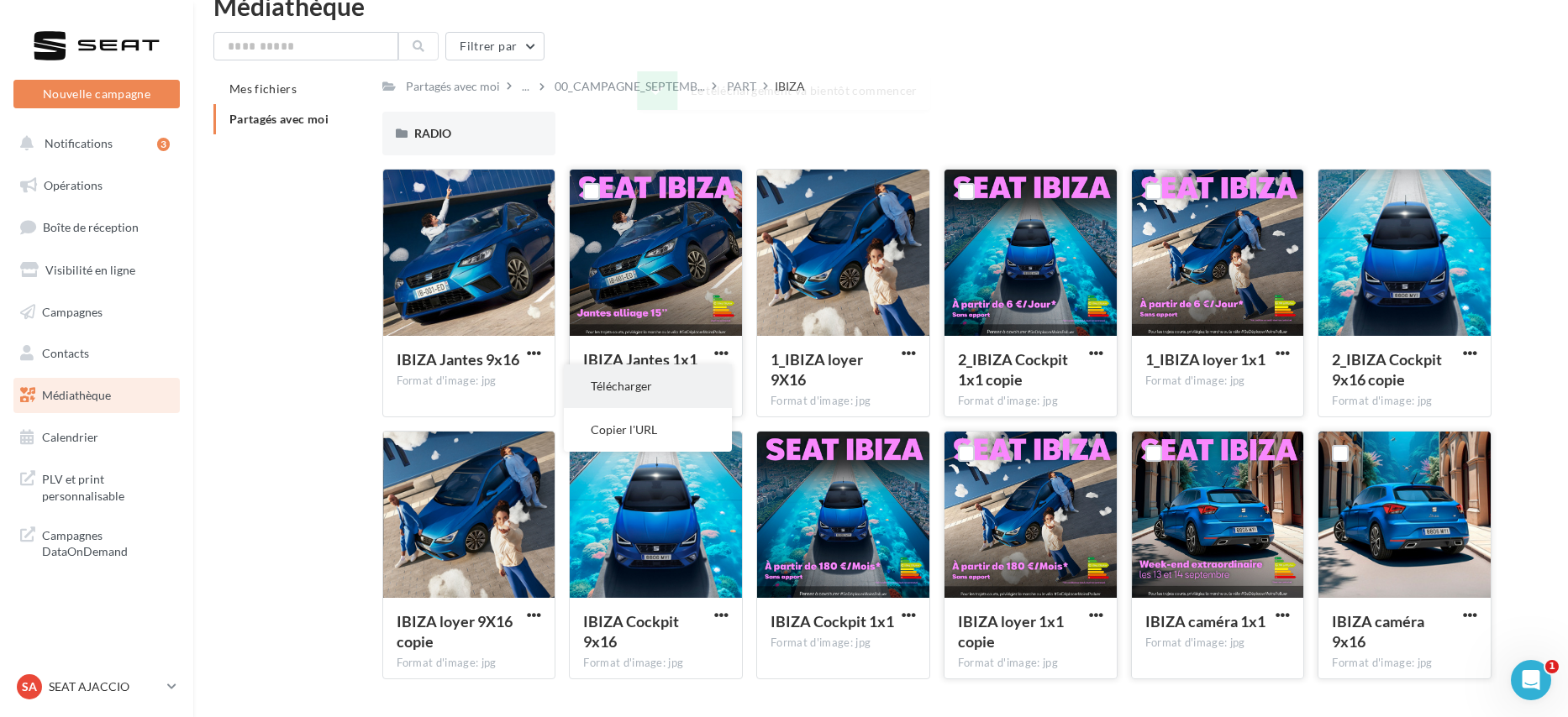
click at [712, 369] on button "Télécharger" at bounding box center [648, 386] width 168 height 44
click at [727, 89] on div "PART" at bounding box center [741, 87] width 29 height 17
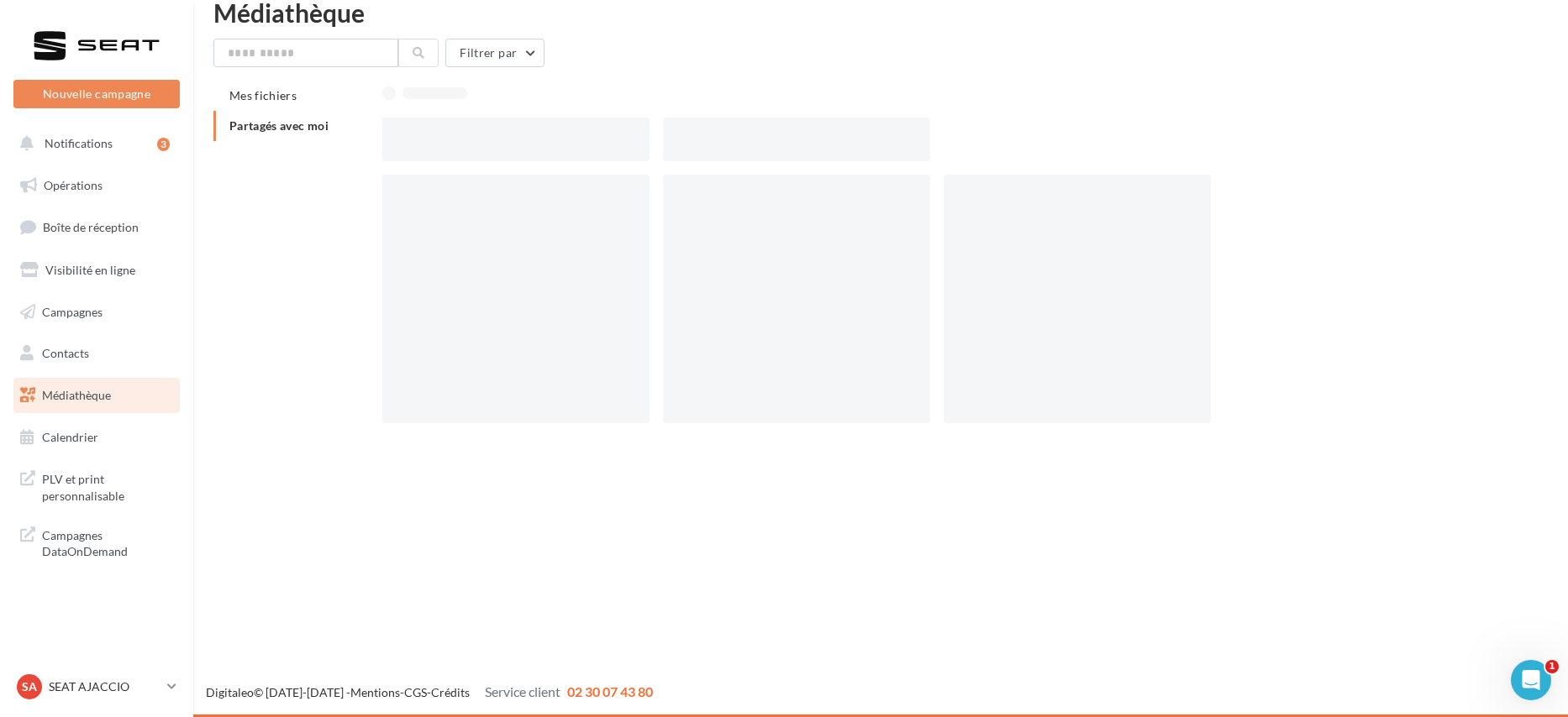
scroll to position [27, 0]
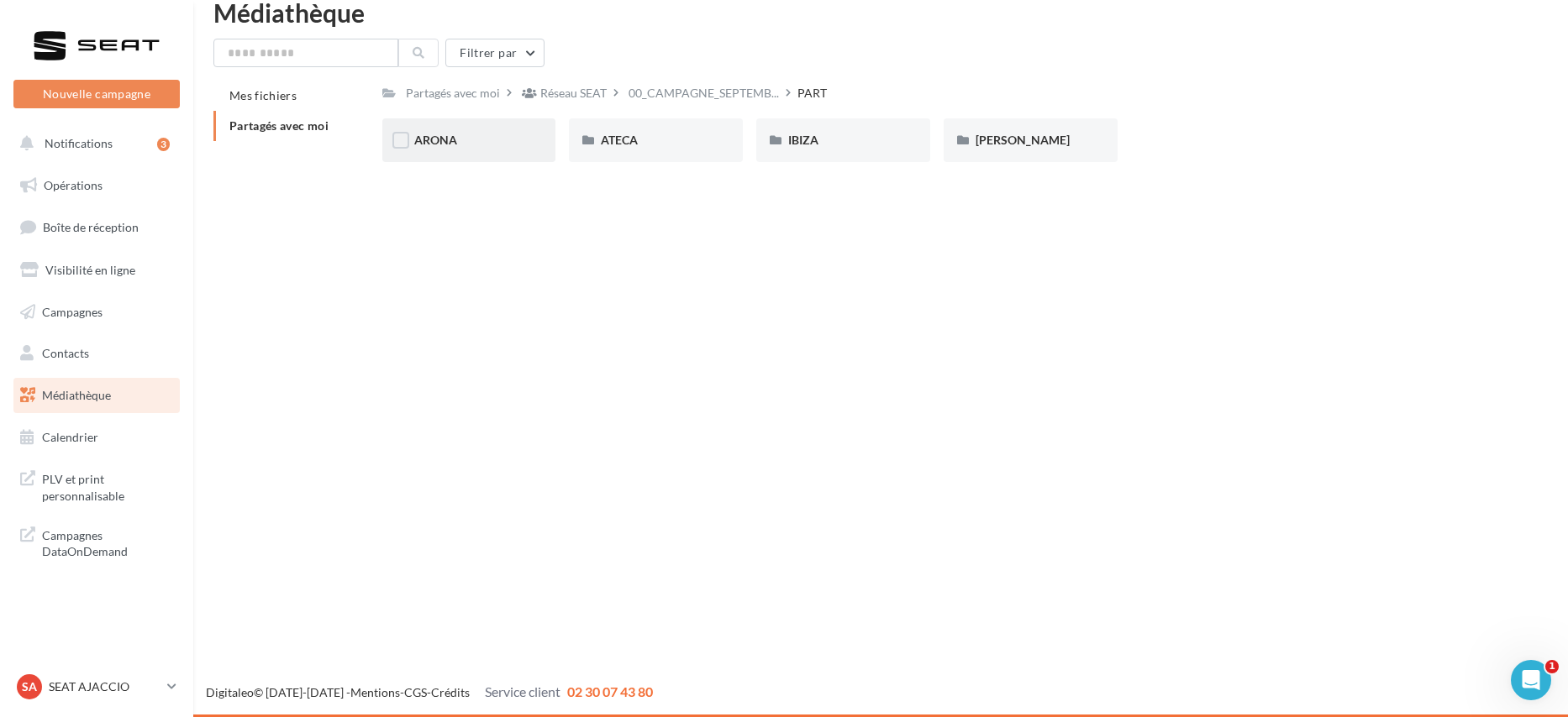
click at [474, 134] on div "ARONA" at bounding box center [469, 141] width 110 height 17
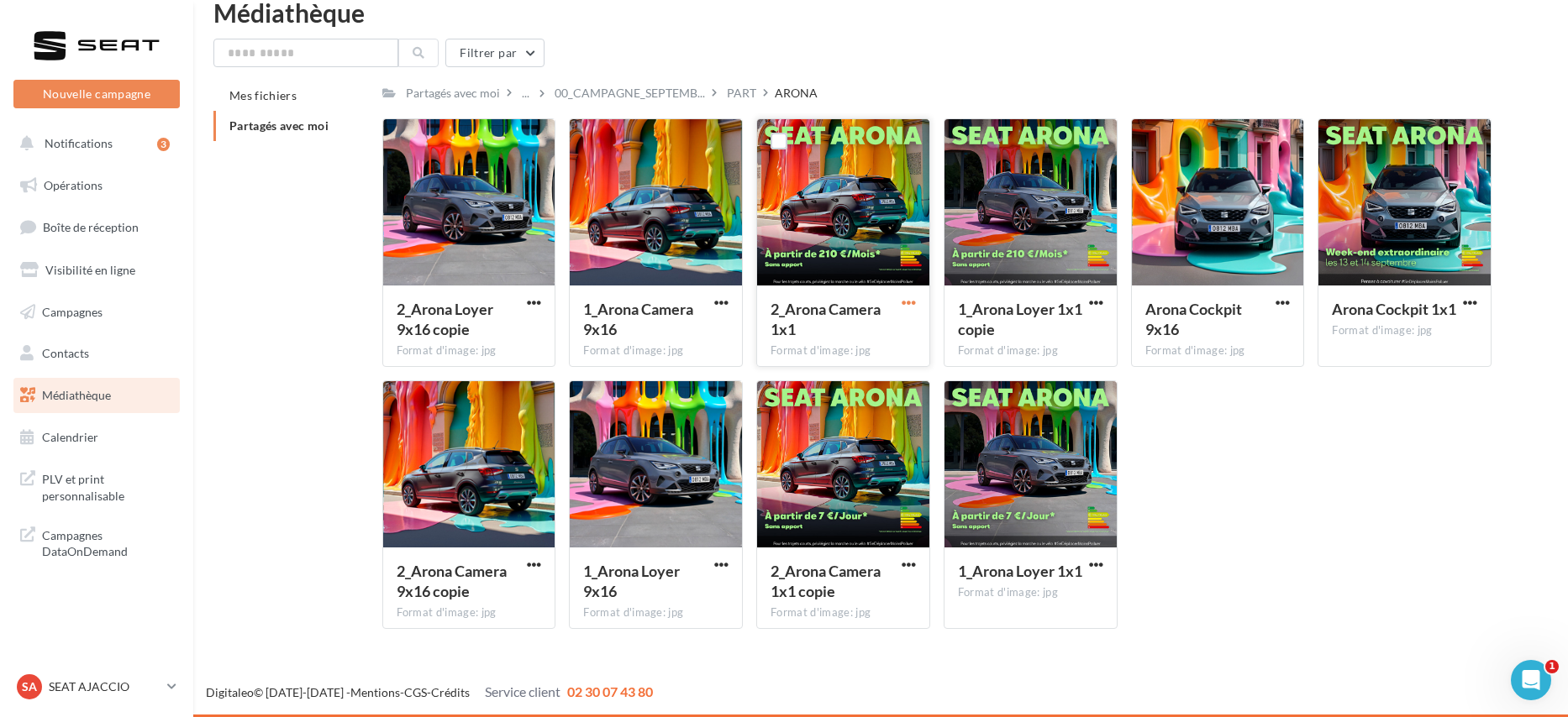
click at [909, 300] on span "button" at bounding box center [909, 302] width 14 height 14
click at [893, 332] on button "Télécharger" at bounding box center [835, 336] width 168 height 44
click at [1096, 304] on span "button" at bounding box center [1096, 302] width 14 height 14
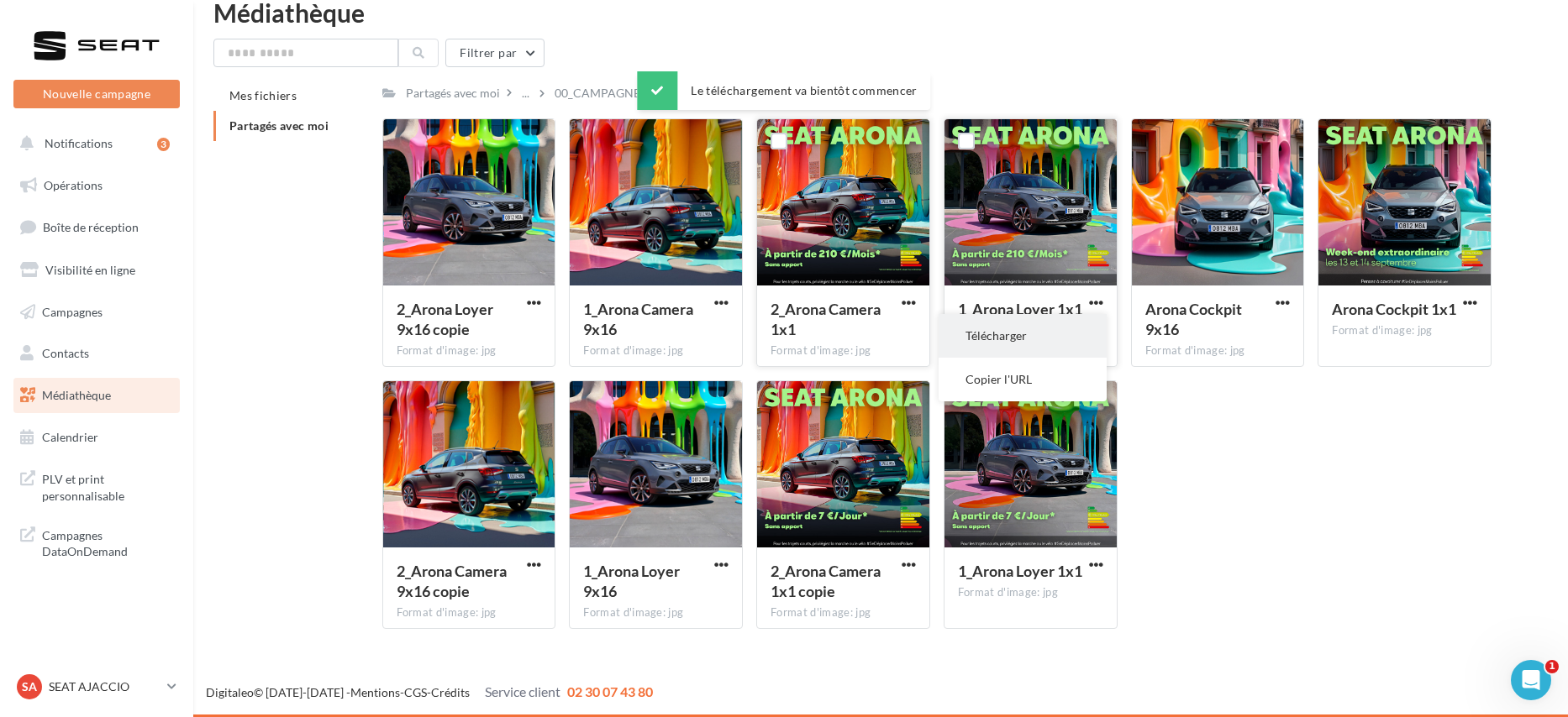
click at [1079, 323] on button "Télécharger" at bounding box center [1023, 336] width 168 height 44
click at [913, 565] on span "button" at bounding box center [909, 565] width 14 height 14
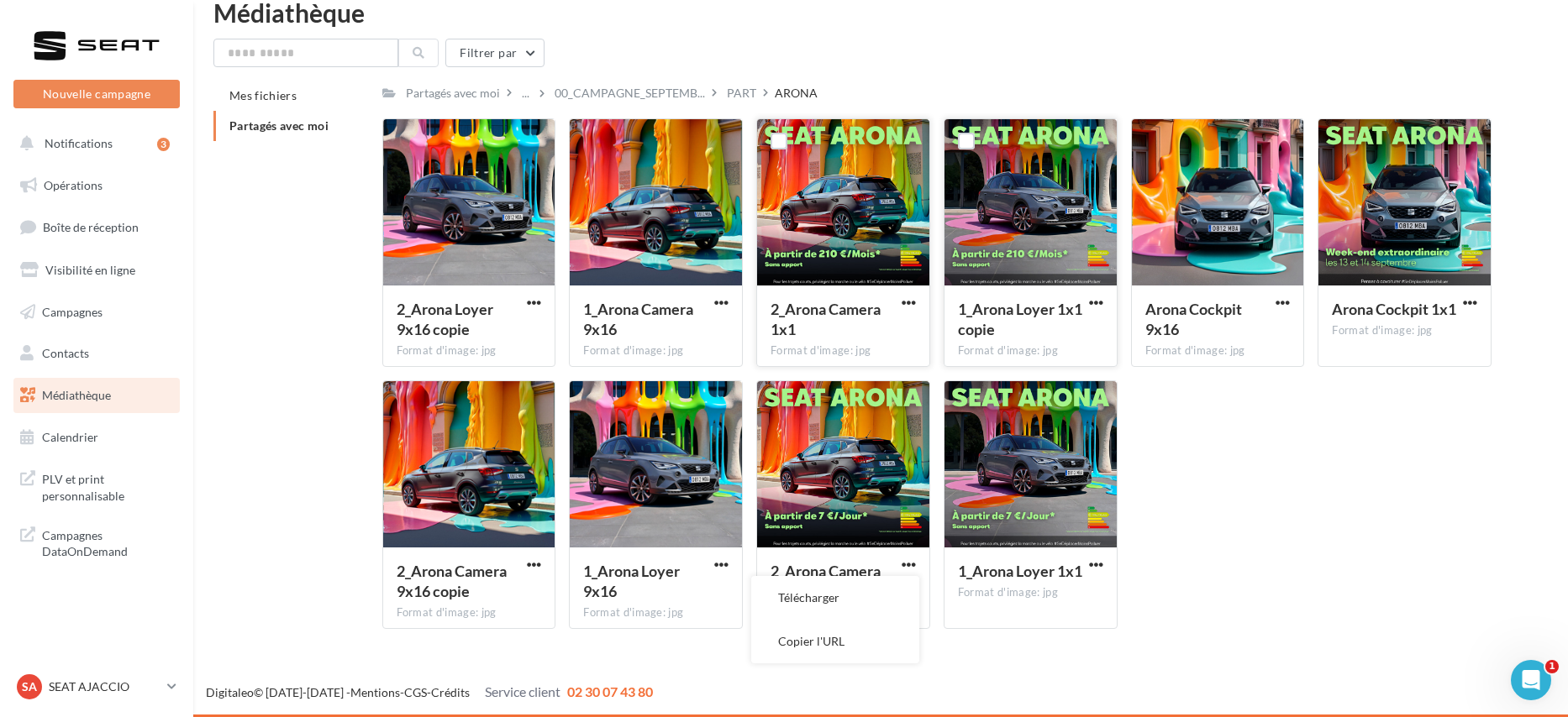
click at [1232, 593] on div "2_Arona Loyer 9x16 copie Format d'image: jpg 2_Arona Loyer 9x16 copie 1_Arona C…" at bounding box center [944, 380] width 1123 height 524
click at [1095, 566] on span "button" at bounding box center [1096, 565] width 14 height 14
click at [1070, 590] on button "Télécharger" at bounding box center [1023, 598] width 168 height 44
click at [910, 566] on span "button" at bounding box center [909, 565] width 14 height 14
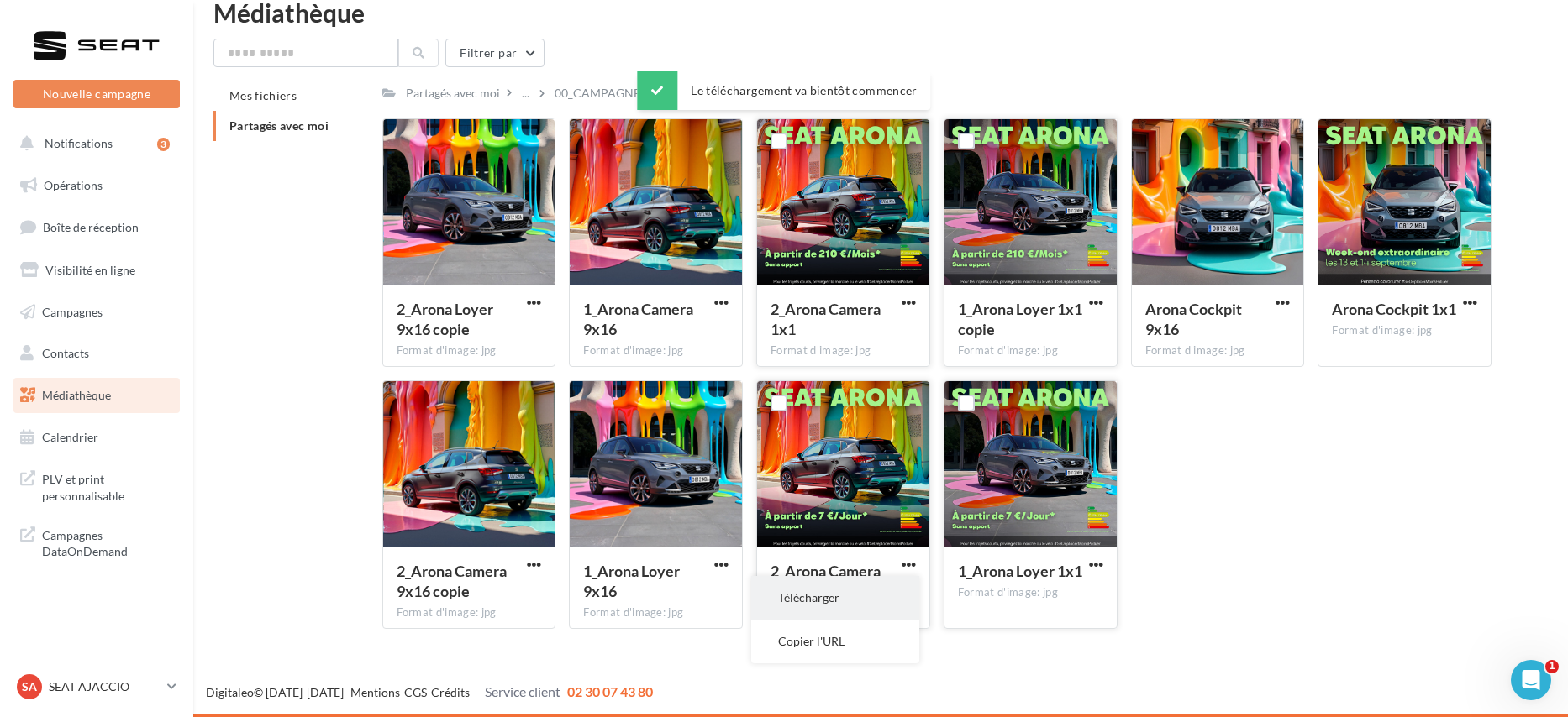
click at [864, 592] on button "Télécharger" at bounding box center [835, 598] width 168 height 44
click at [729, 93] on div "PART" at bounding box center [741, 93] width 29 height 17
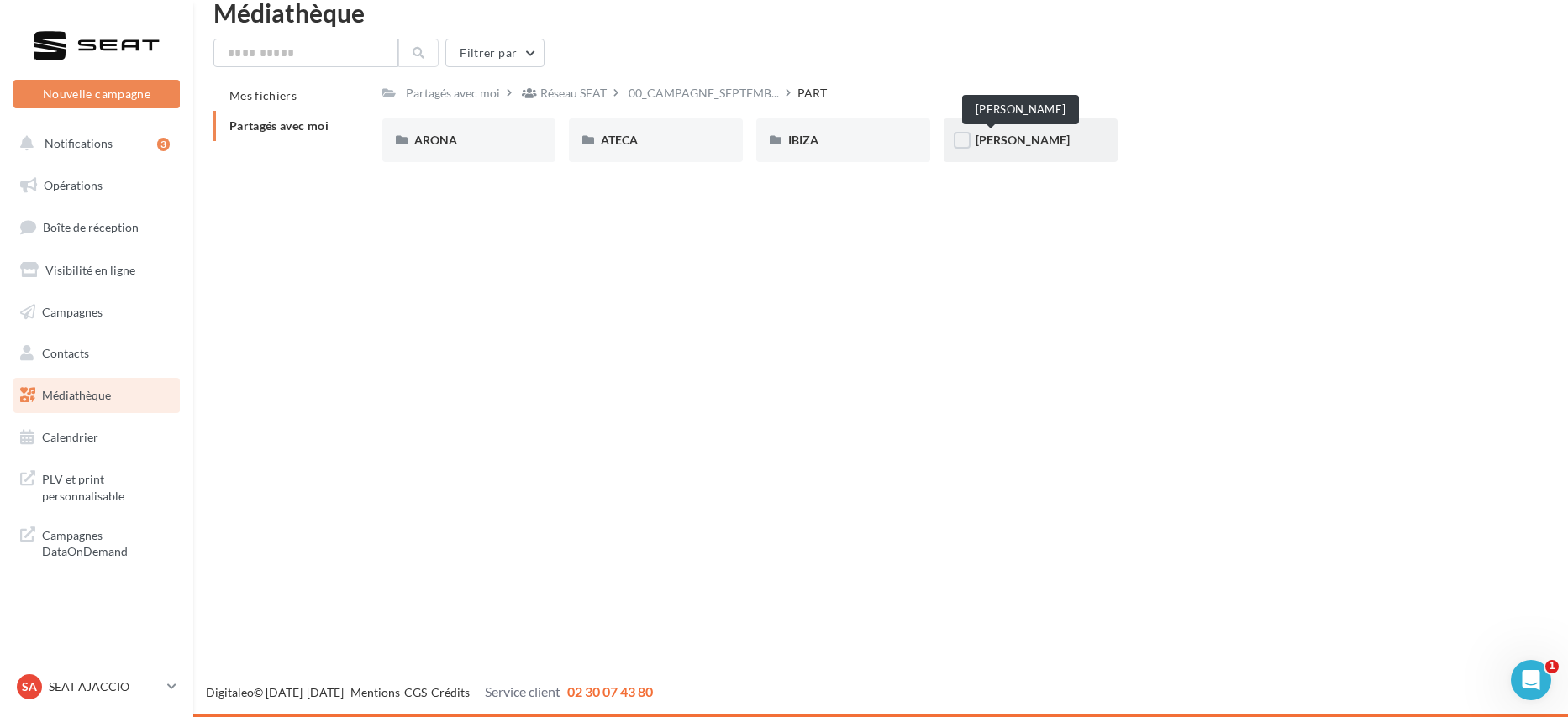
click at [989, 141] on span "LEON" at bounding box center [1022, 140] width 94 height 14
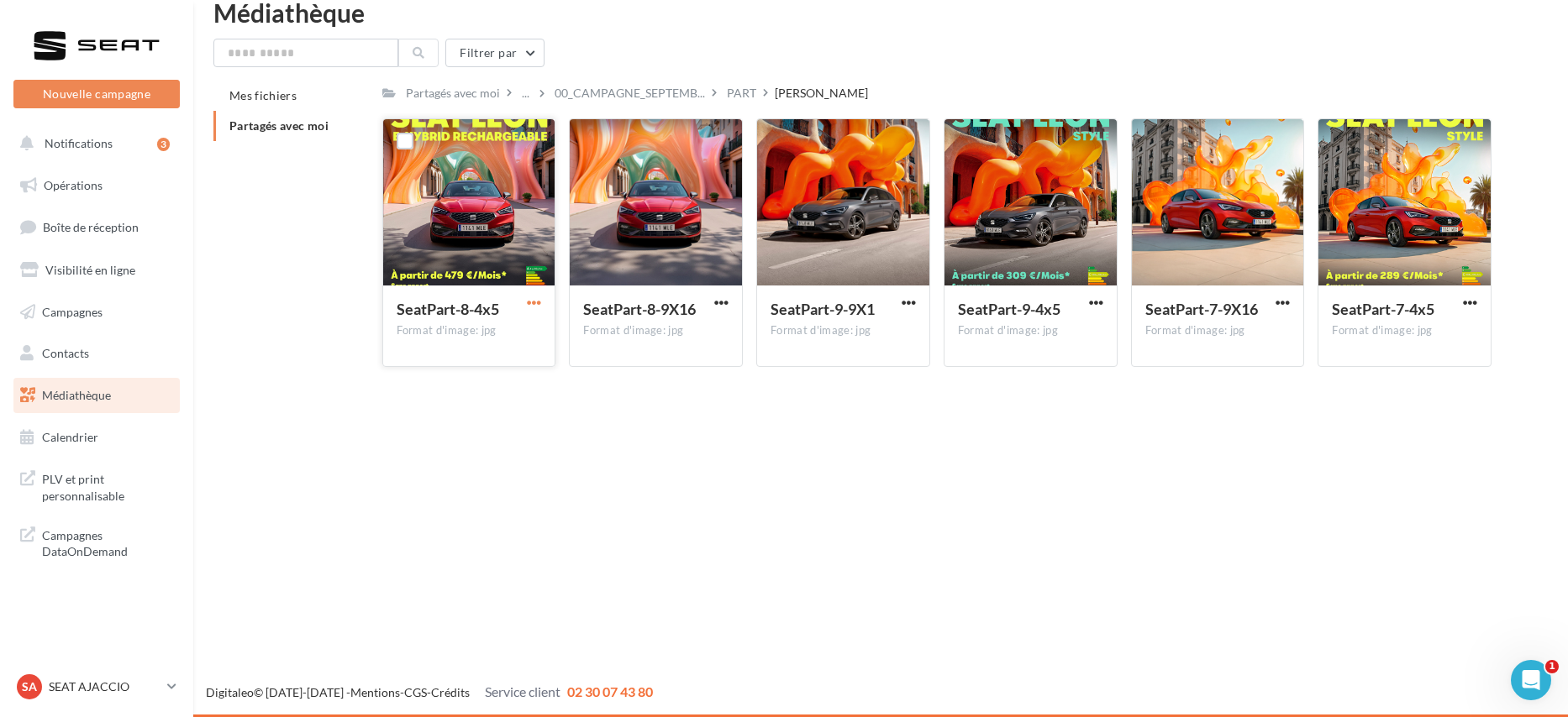
click at [540, 302] on span "button" at bounding box center [534, 302] width 14 height 14
click at [517, 339] on button "Télécharger" at bounding box center [461, 336] width 168 height 44
click at [1473, 302] on span "button" at bounding box center [1469, 302] width 14 height 14
click at [1438, 328] on button "Télécharger" at bounding box center [1397, 336] width 168 height 44
click at [1100, 300] on span "button" at bounding box center [1096, 302] width 14 height 14
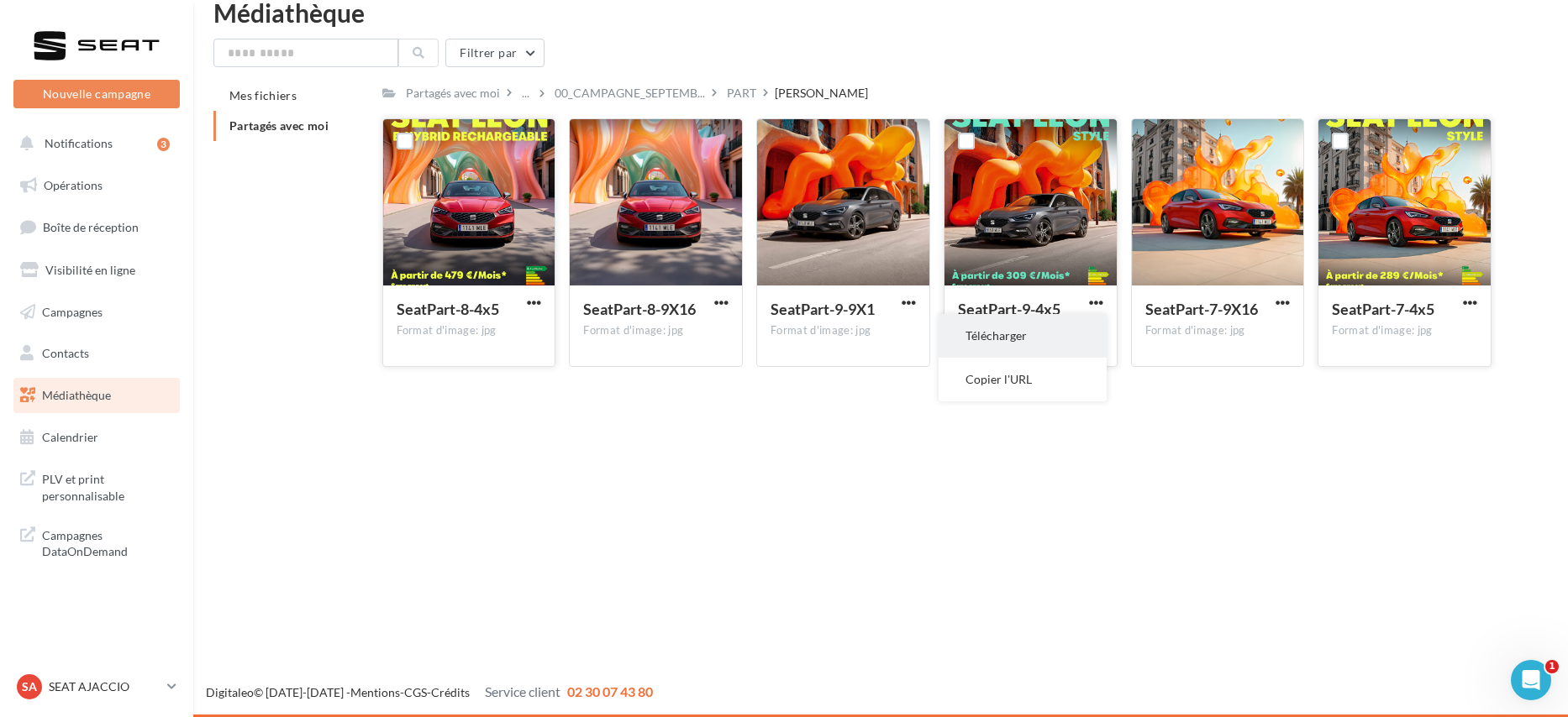
click at [1076, 335] on button "Télécharger" at bounding box center [1023, 336] width 168 height 44
click at [730, 47] on div "Filtrer par" at bounding box center [880, 53] width 1335 height 29
click at [740, 93] on div "PART" at bounding box center [741, 93] width 29 height 17
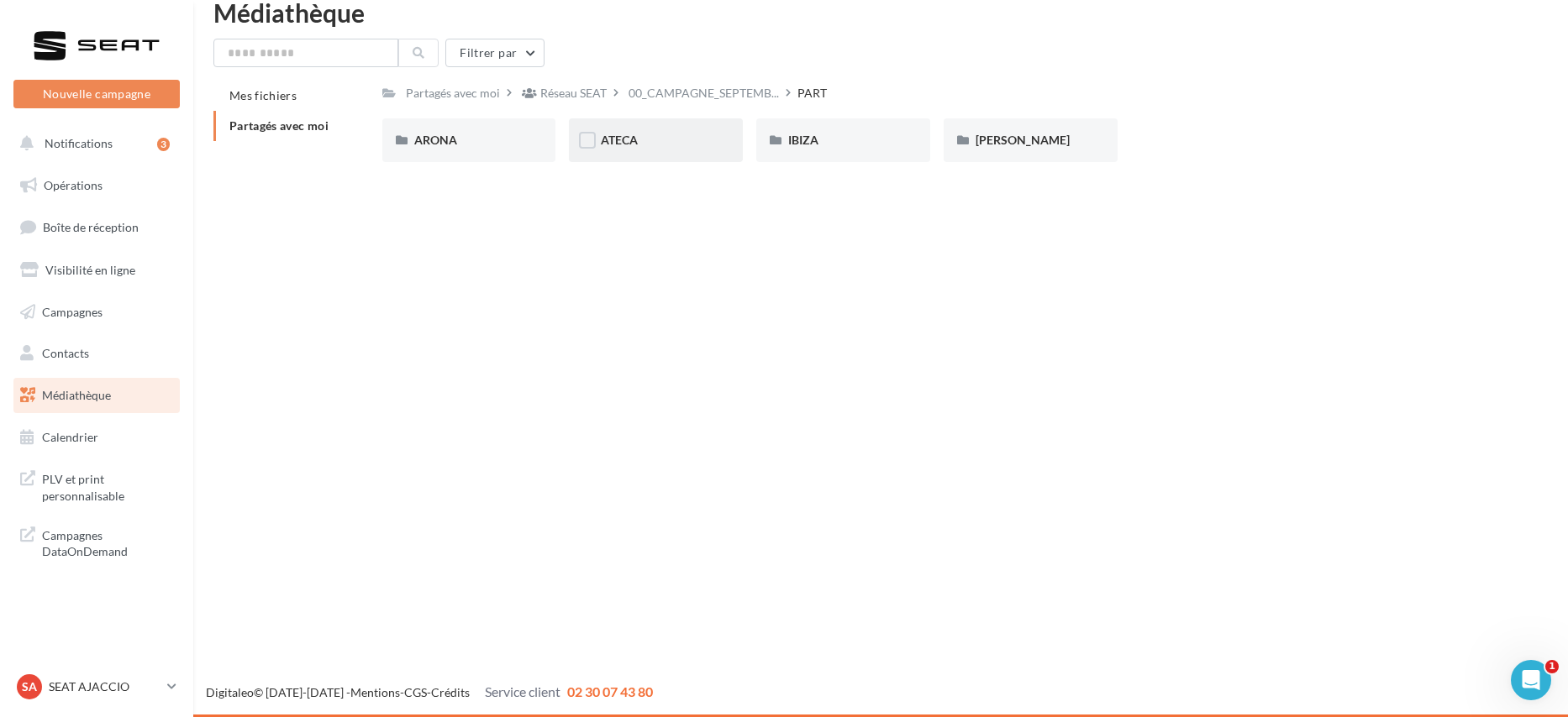
click at [668, 141] on div "ATECA" at bounding box center [655, 141] width 110 height 17
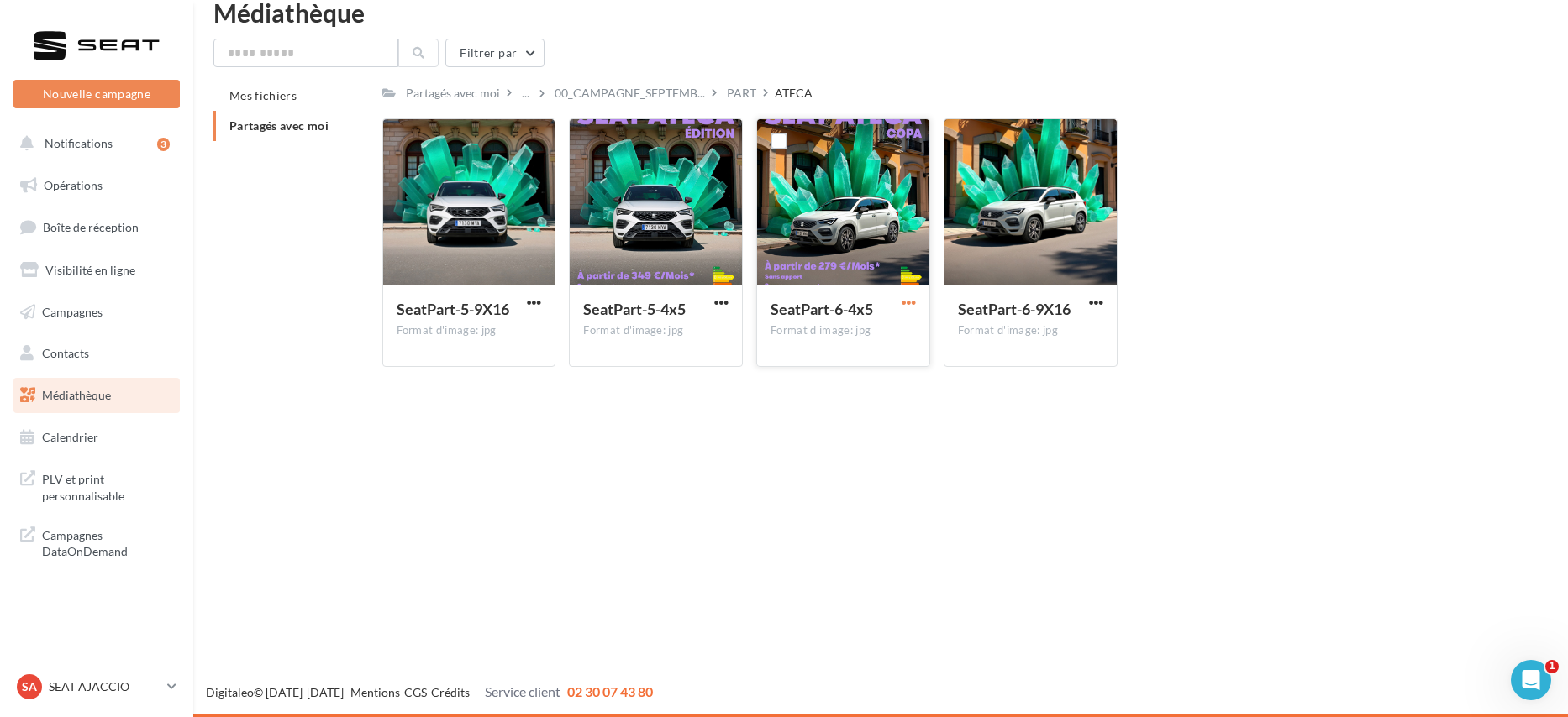
click at [902, 300] on span "button" at bounding box center [909, 302] width 14 height 14
click at [876, 344] on button "Télécharger" at bounding box center [835, 336] width 168 height 44
click at [723, 295] on span "button" at bounding box center [721, 302] width 14 height 14
click at [705, 332] on button "Télécharger" at bounding box center [648, 336] width 168 height 44
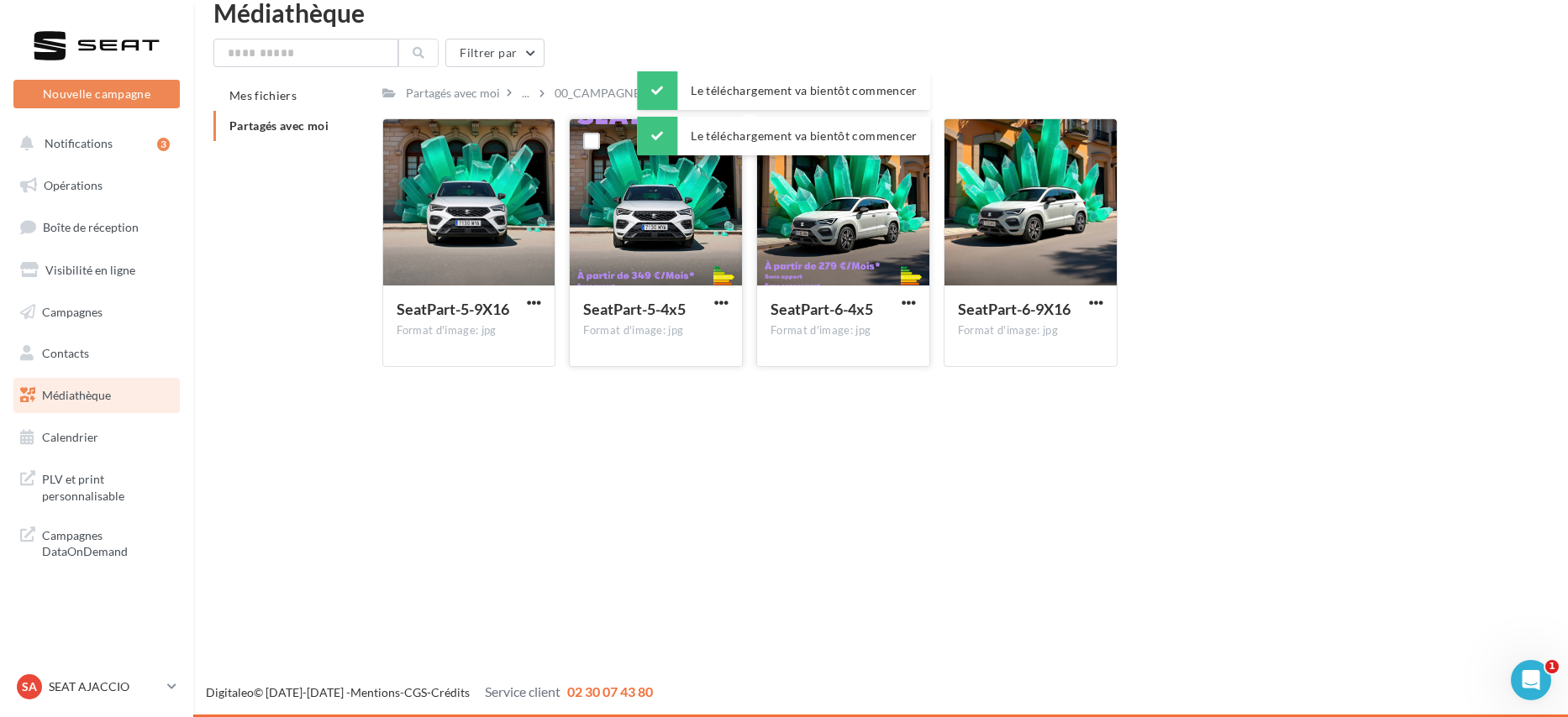
click at [1211, 437] on div "Nouvelle campagne Nouvelle campagne Notifications 3 Opérations Boîte de récepti…" at bounding box center [784, 358] width 1568 height 717
click at [700, 60] on div "Filtrer par" at bounding box center [880, 53] width 1335 height 29
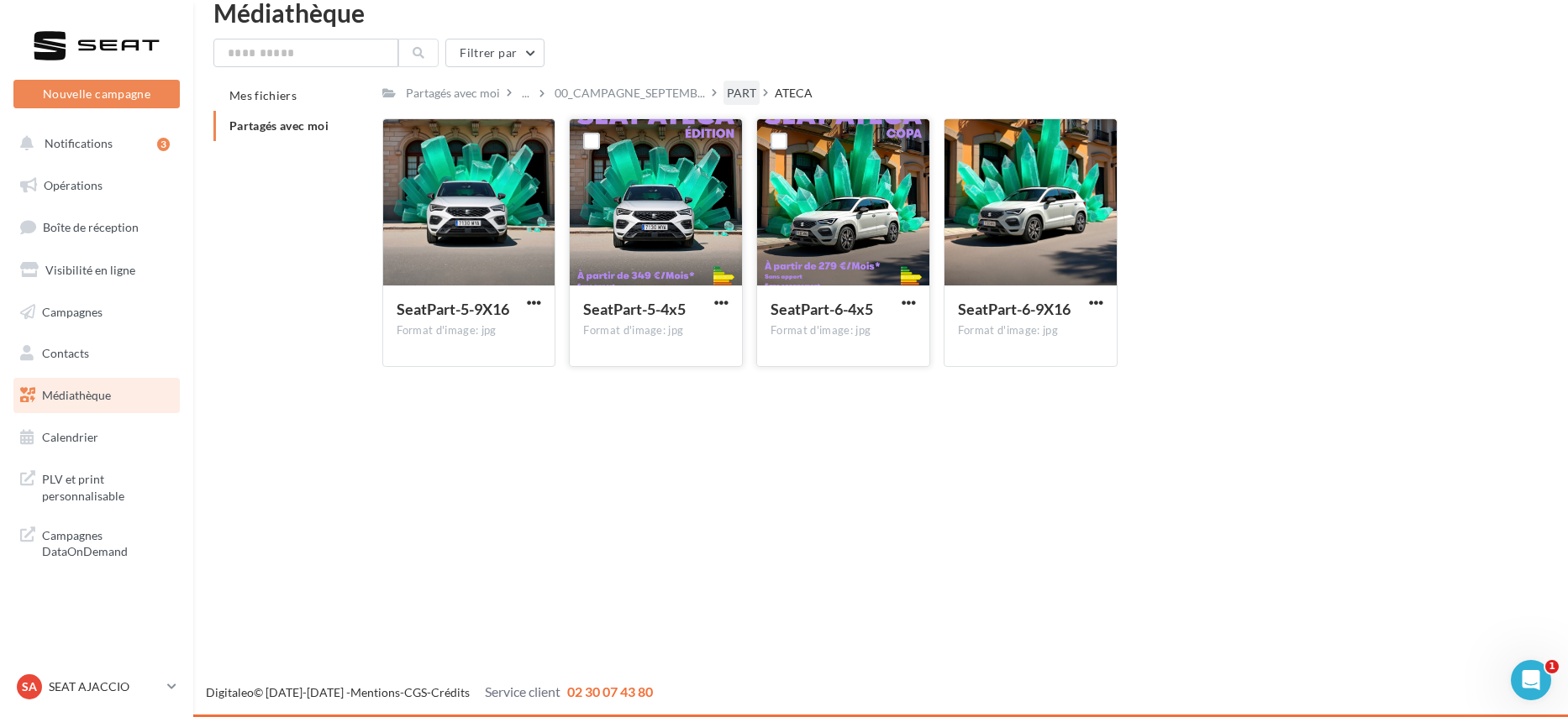
click at [730, 97] on div "PART" at bounding box center [741, 93] width 29 height 17
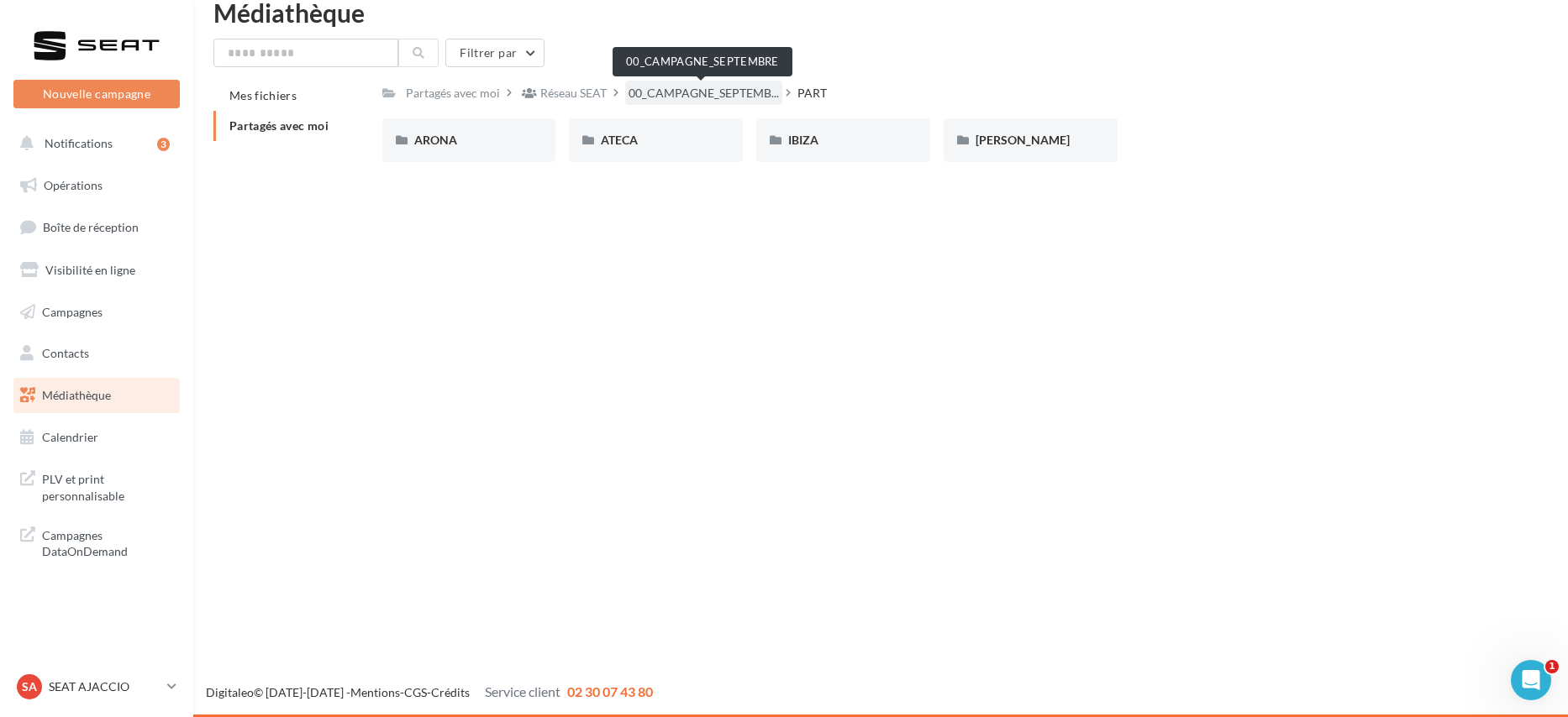
click at [697, 92] on span "00_CAMPAGNE_SEPTEMB..." at bounding box center [703, 93] width 151 height 17
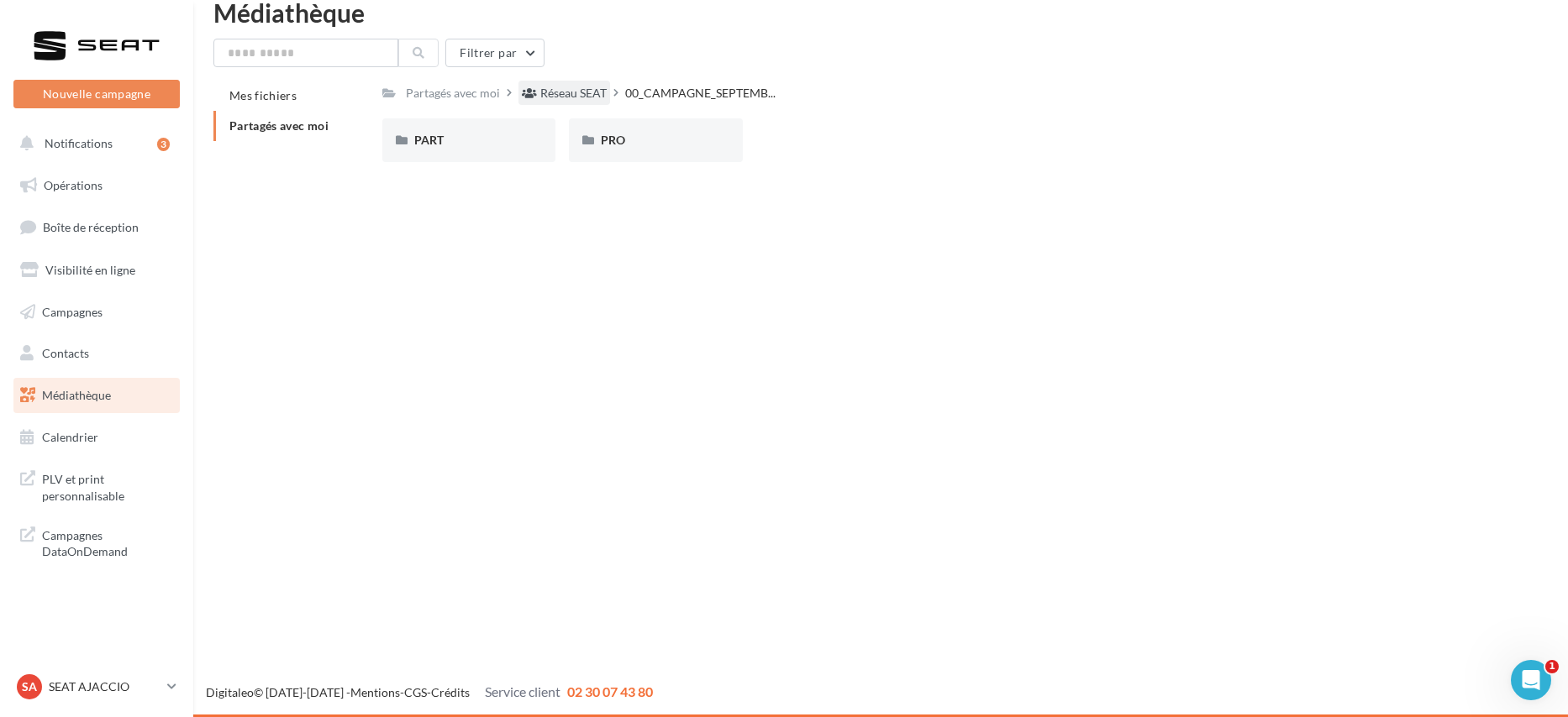
click at [570, 82] on div "Réseau SEAT" at bounding box center [564, 93] width 92 height 24
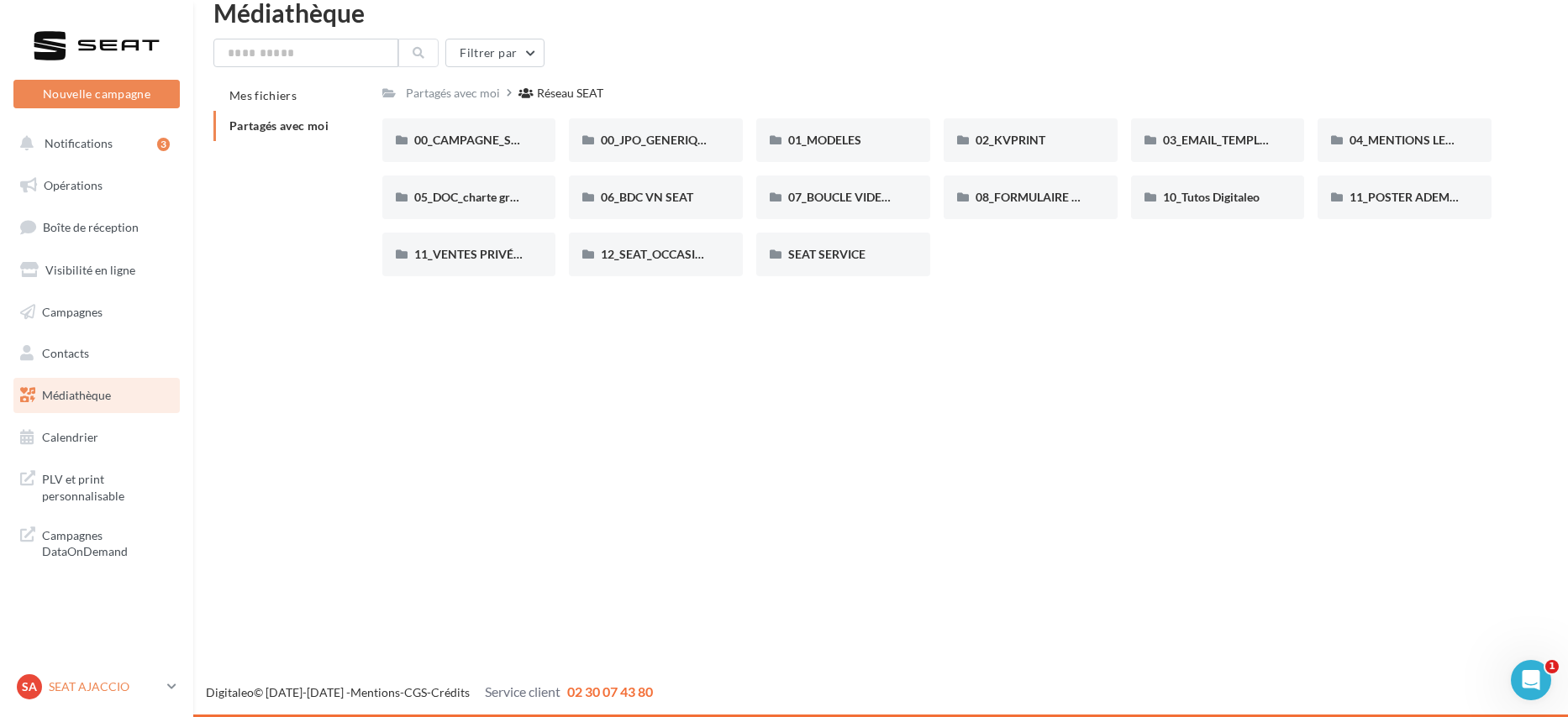
click at [170, 683] on icon at bounding box center [172, 686] width 9 height 14
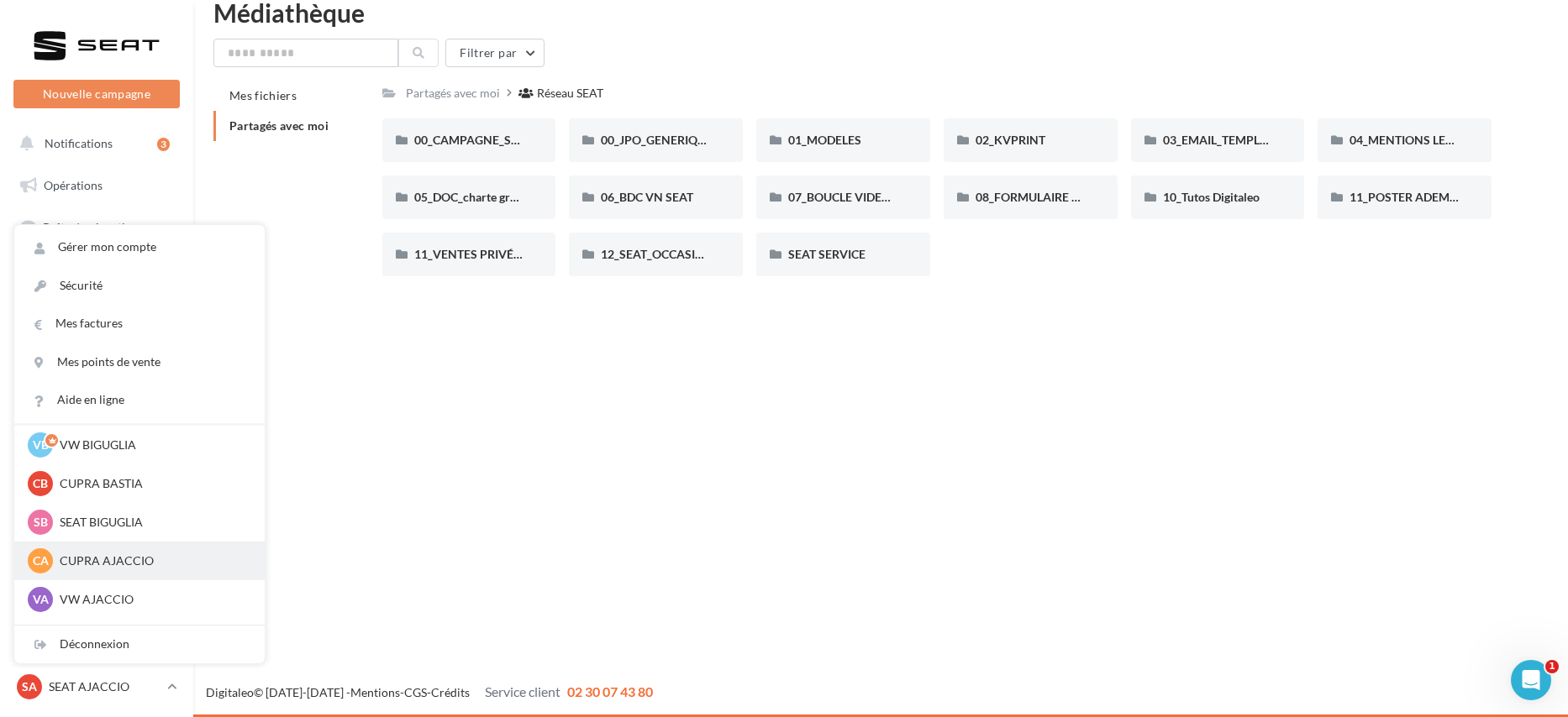
scroll to position [30, 0]
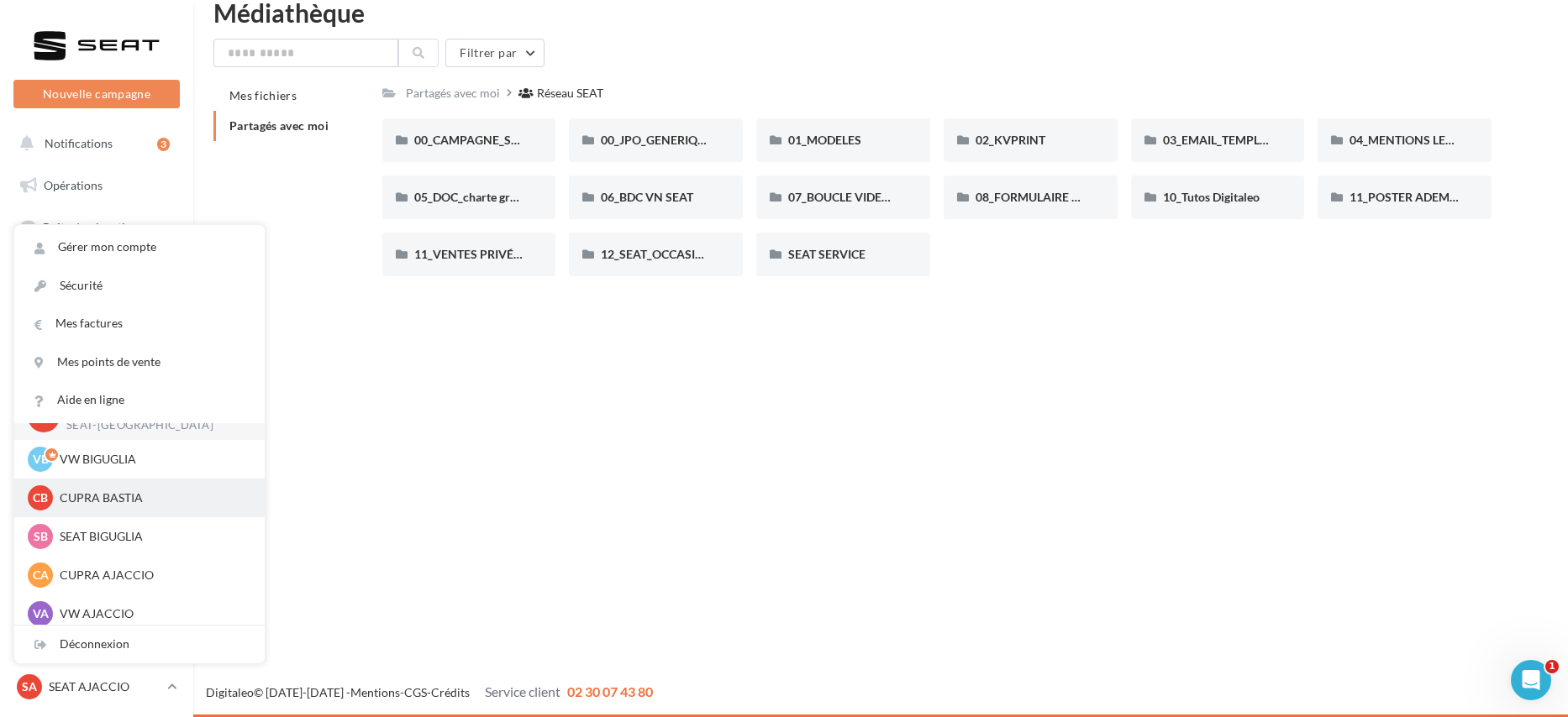
click at [142, 504] on p "CUPRA BASTIA" at bounding box center [152, 498] width 185 height 17
